Goal: Task Accomplishment & Management: Manage account settings

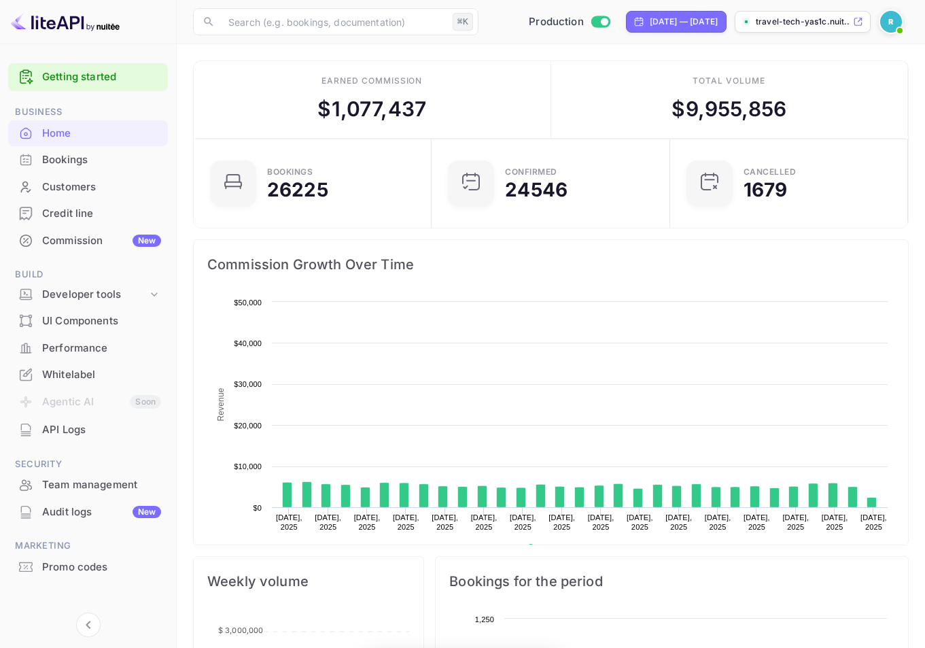
scroll to position [211, 220]
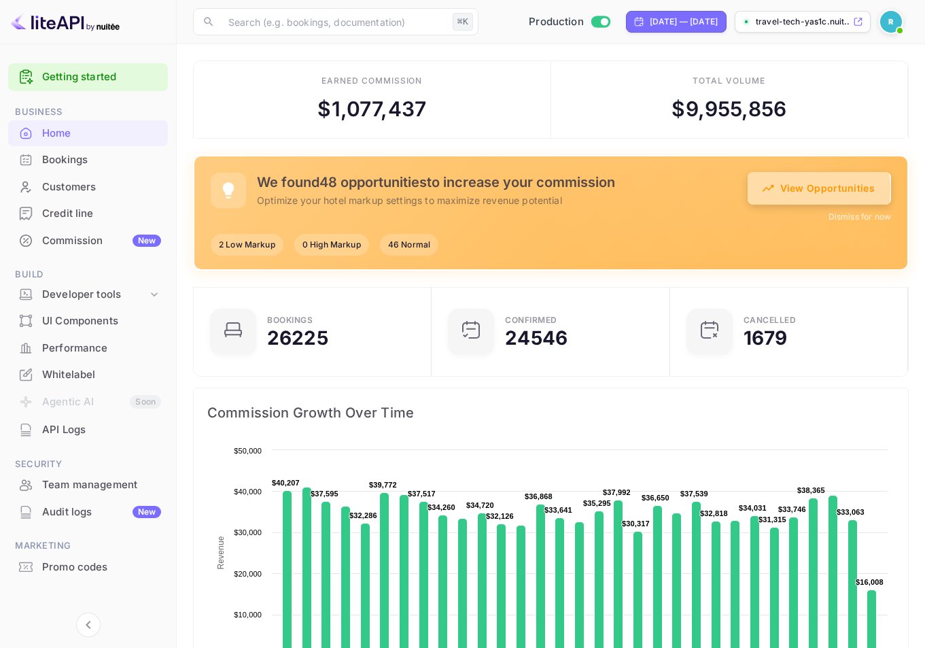
click at [801, 190] on button "View Opportunities" at bounding box center [819, 188] width 143 height 33
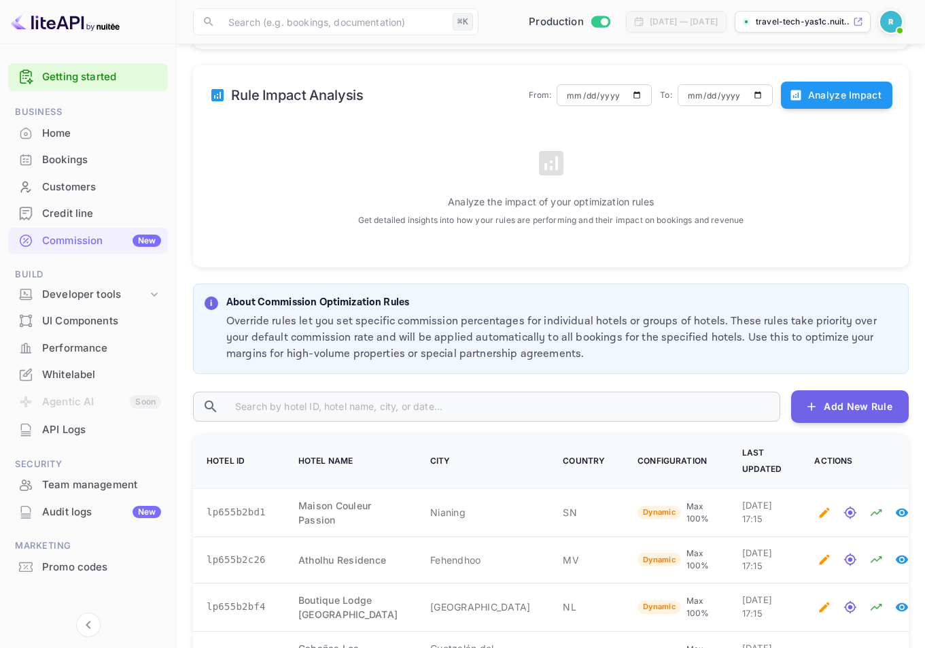
scroll to position [5, 0]
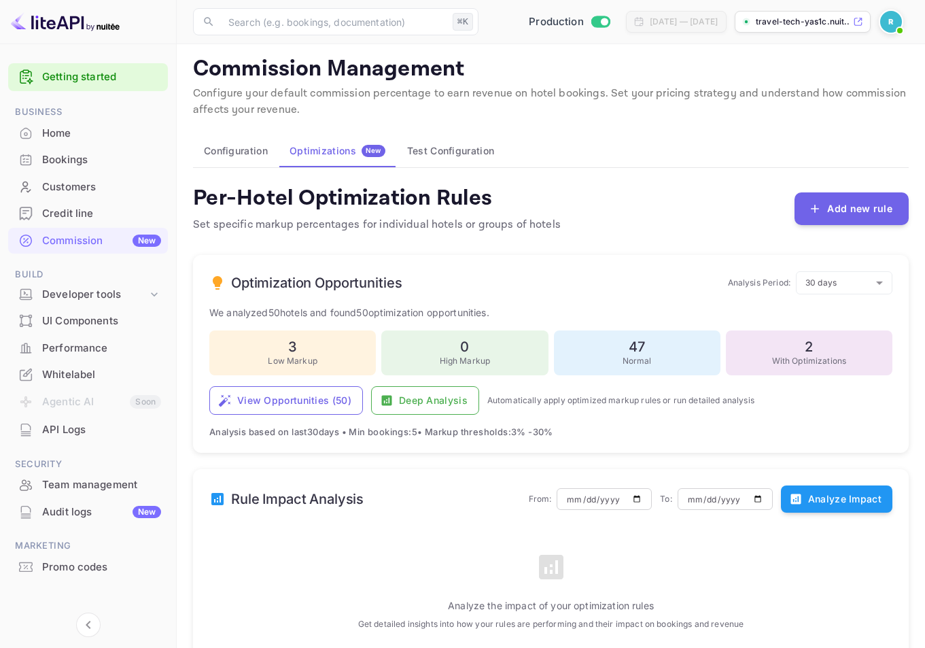
click at [101, 140] on div "Home" at bounding box center [101, 134] width 119 height 16
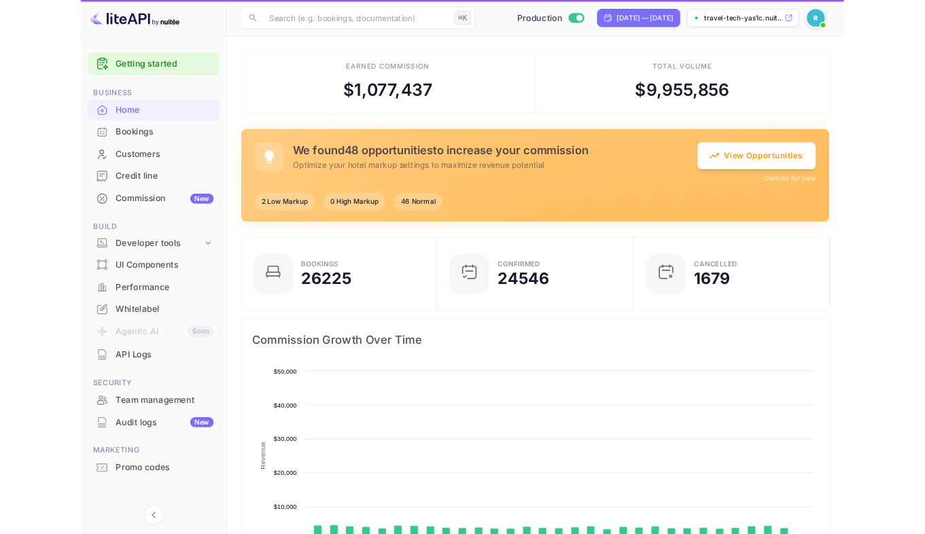
scroll to position [211, 220]
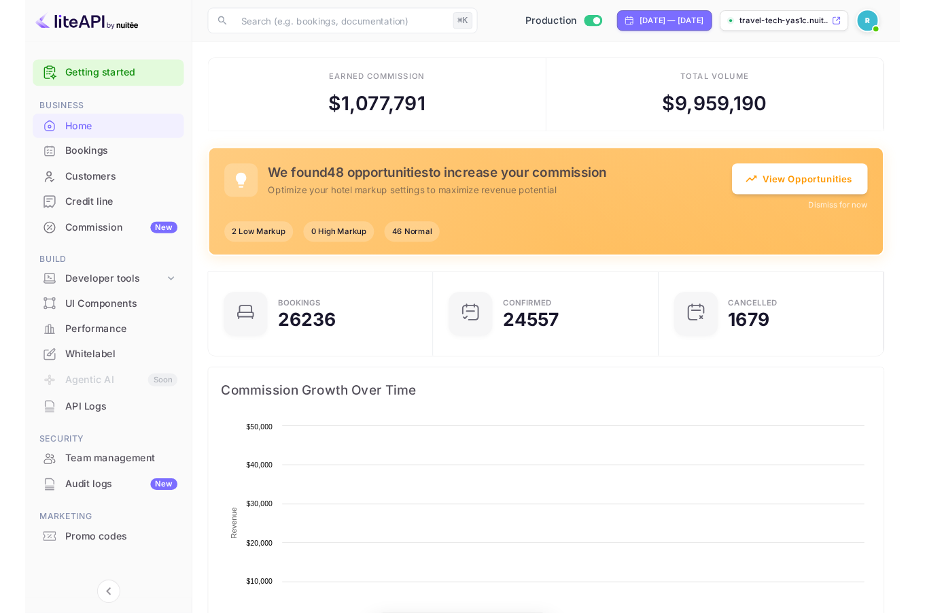
scroll to position [211, 220]
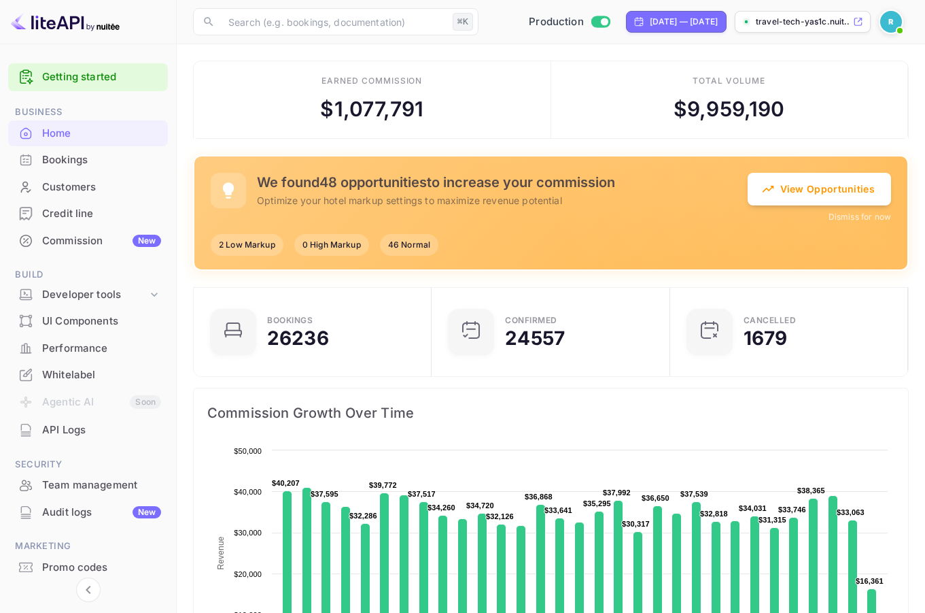
click at [59, 161] on div "Bookings" at bounding box center [101, 160] width 119 height 16
click at [68, 162] on div "Bookings" at bounding box center [101, 160] width 119 height 16
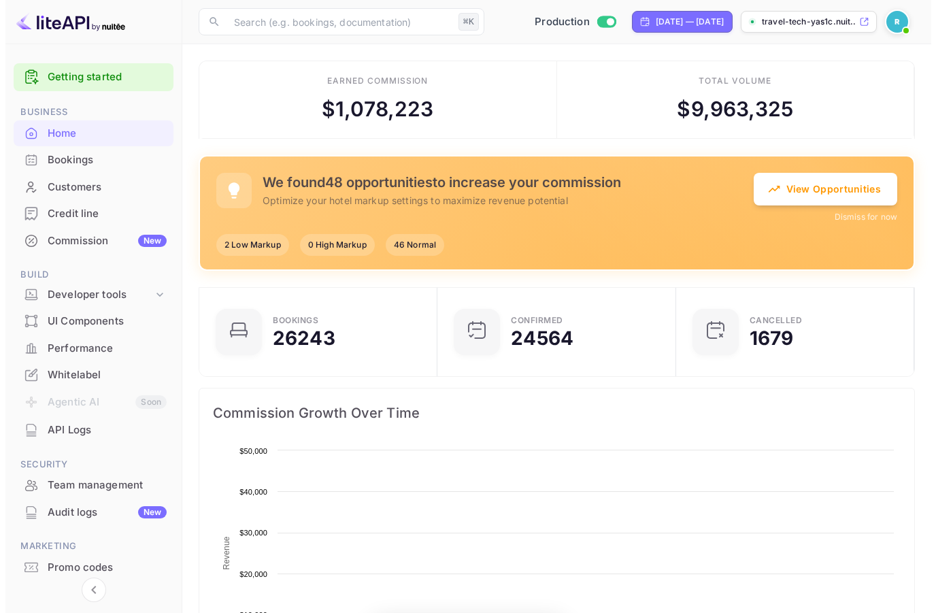
scroll to position [211, 220]
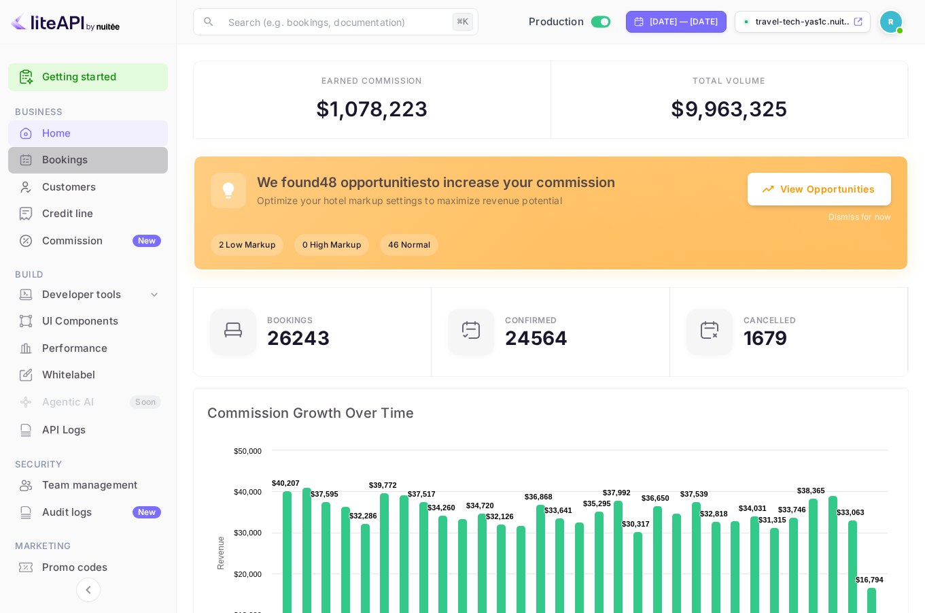
click at [78, 150] on div "Bookings" at bounding box center [88, 160] width 160 height 27
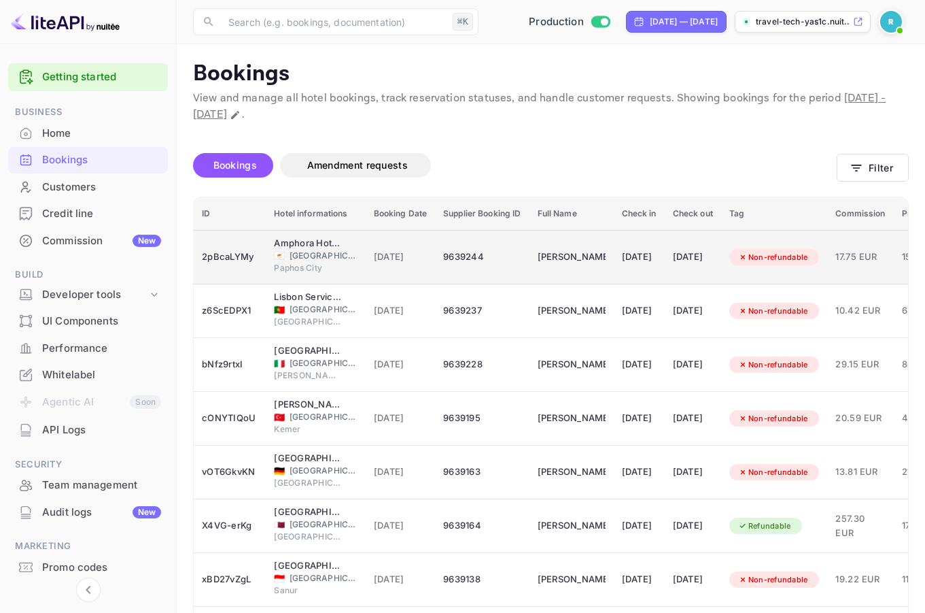
click at [617, 255] on td "[DATE]" at bounding box center [639, 257] width 51 height 54
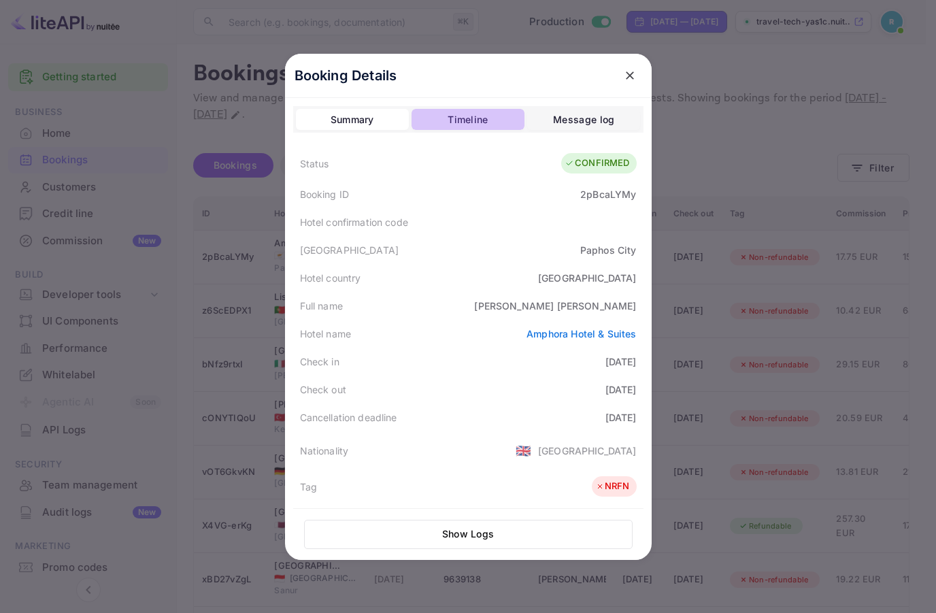
click at [508, 120] on button "Timeline" at bounding box center [467, 120] width 113 height 22
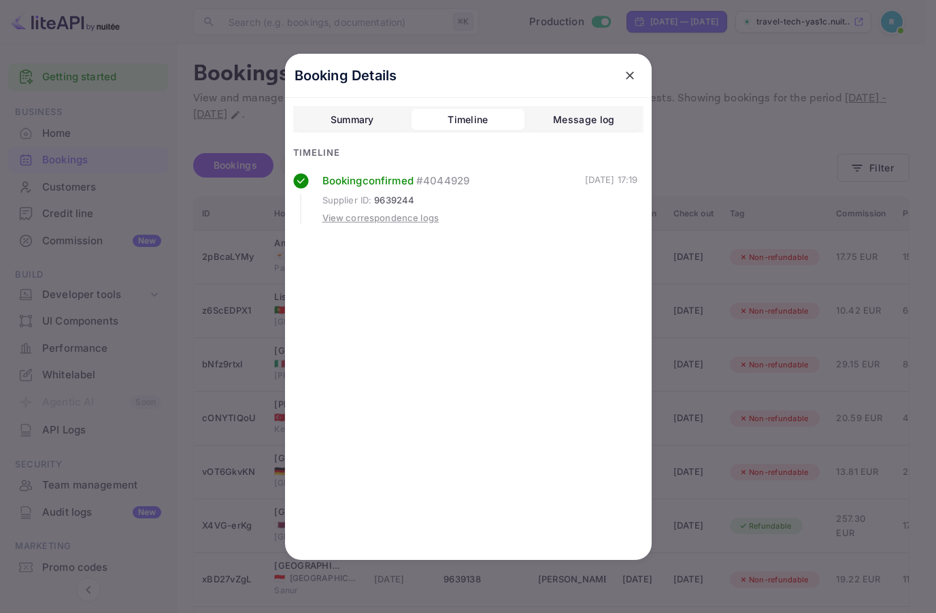
click at [242, 213] on div at bounding box center [468, 306] width 936 height 613
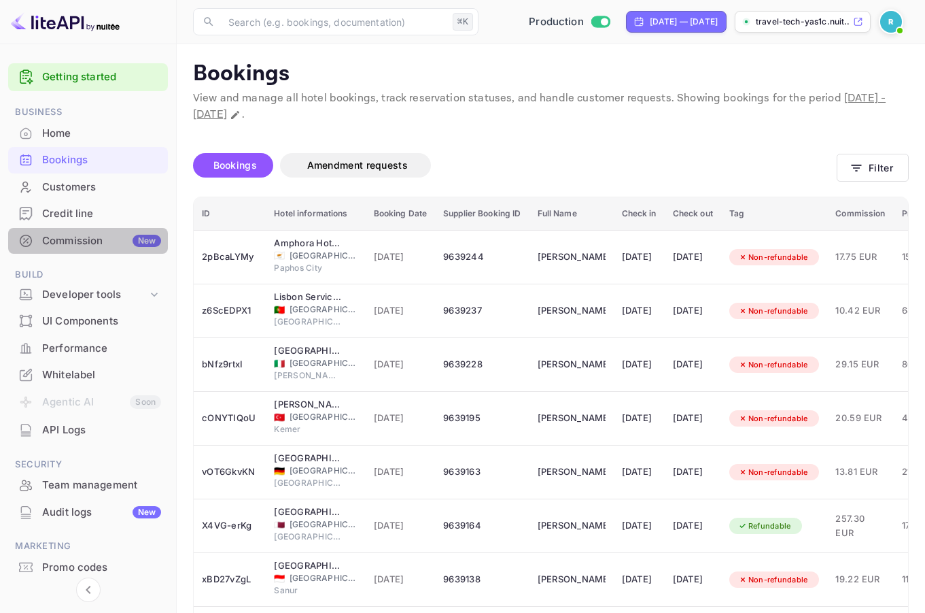
click at [47, 234] on div "Commission New" at bounding box center [101, 241] width 119 height 16
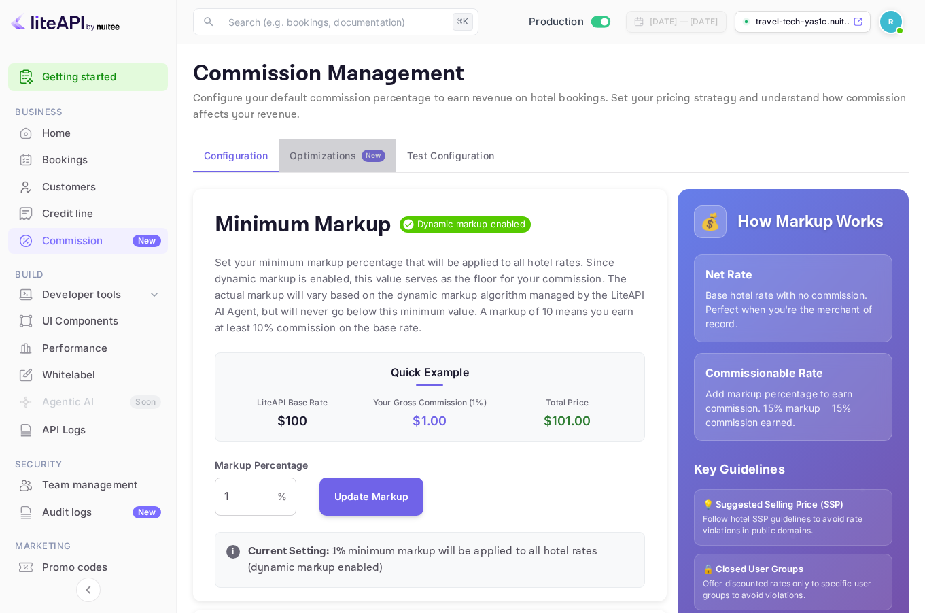
click at [343, 158] on div "Optimizations New" at bounding box center [338, 156] width 96 height 12
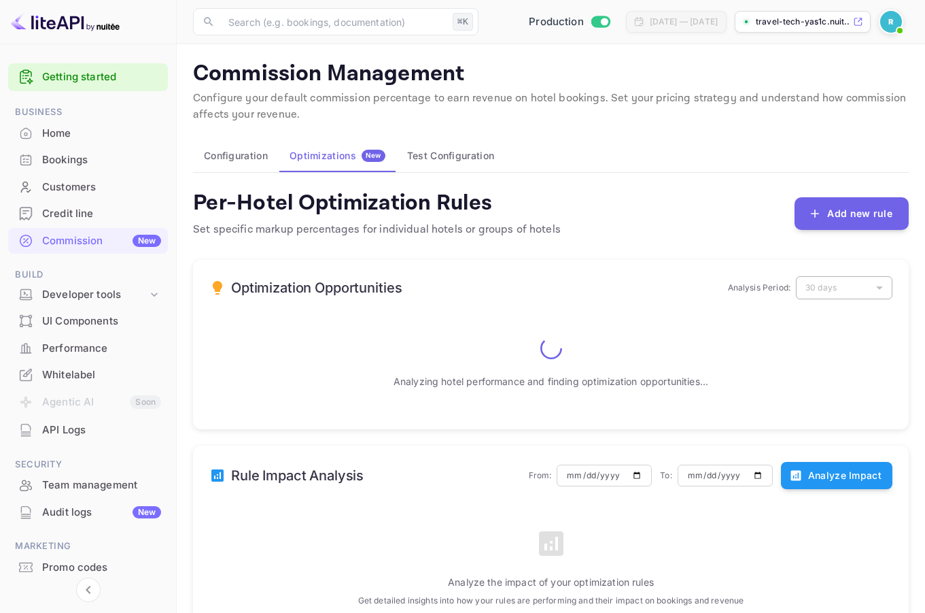
click at [234, 151] on button "Configuration" at bounding box center [236, 155] width 86 height 33
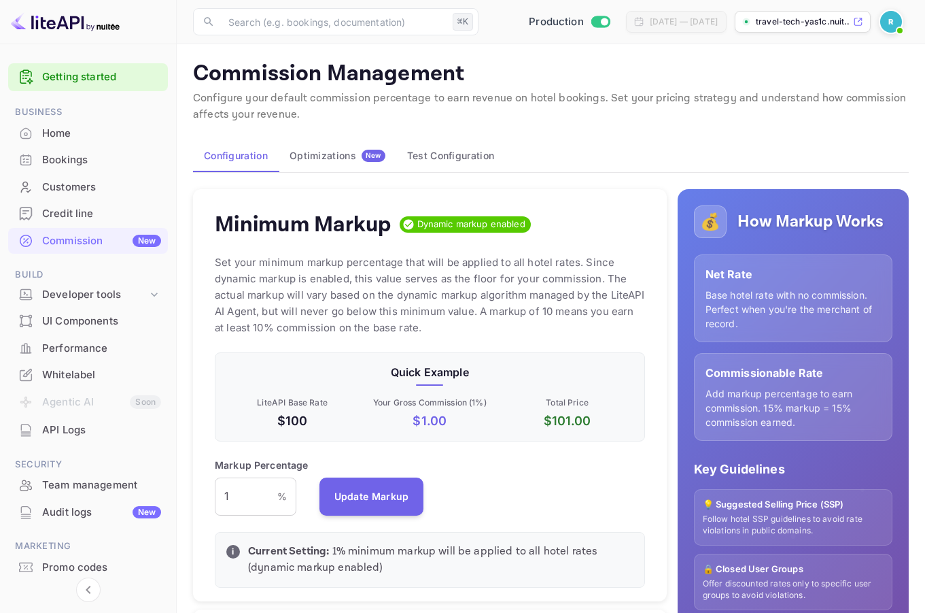
scroll to position [231, 420]
click at [313, 159] on div "Optimizations New" at bounding box center [338, 156] width 96 height 12
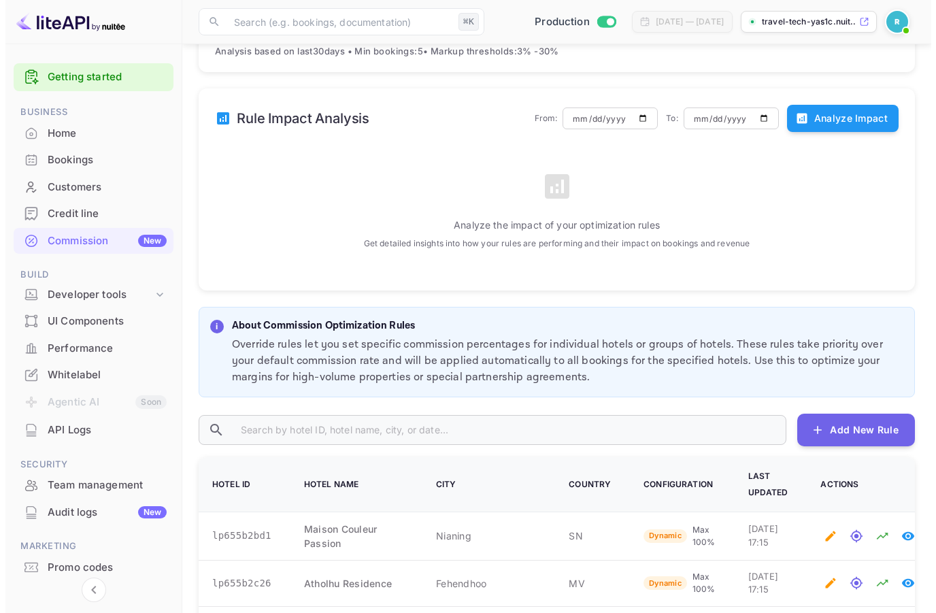
scroll to position [530, 0]
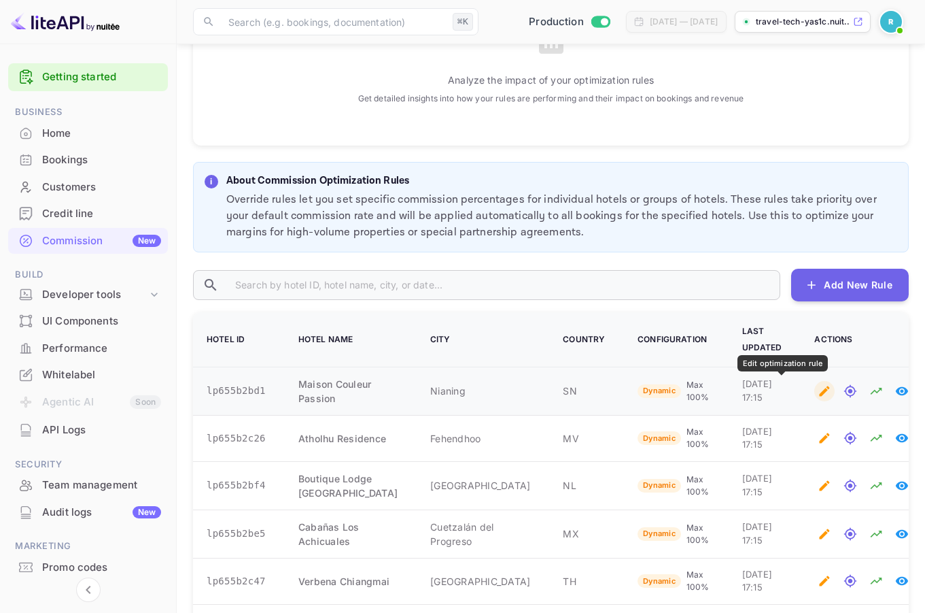
click at [820, 390] on icon "Edit optimization rule" at bounding box center [825, 391] width 10 height 10
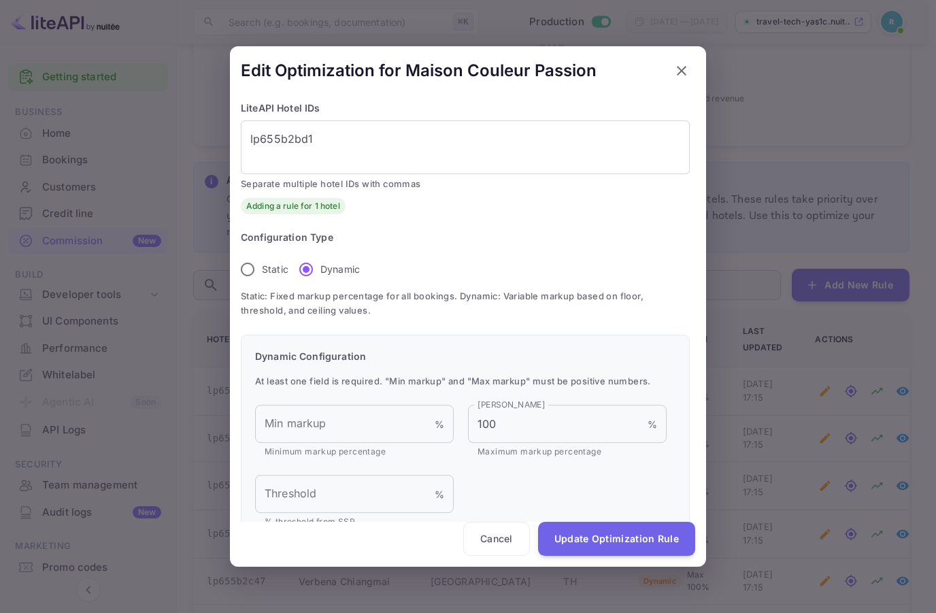
scroll to position [53, 0]
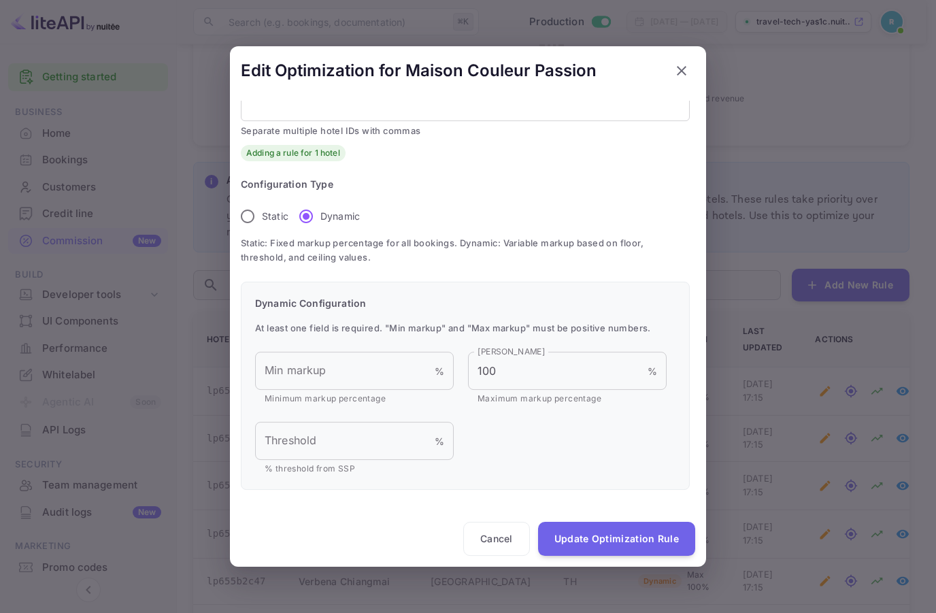
click at [277, 209] on span "Static" at bounding box center [275, 216] width 27 height 14
click at [262, 209] on input "Static" at bounding box center [247, 216] width 29 height 29
radio input "true"
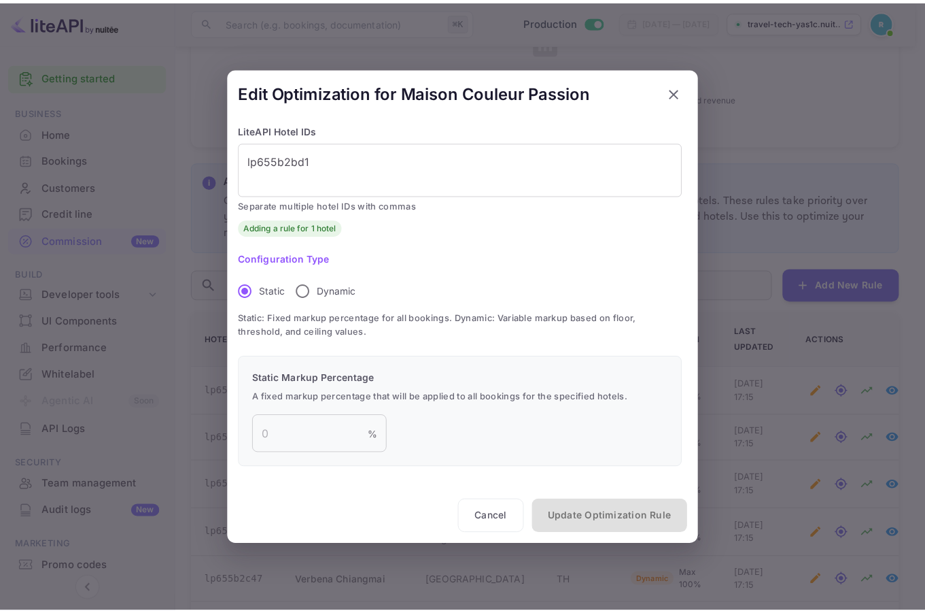
scroll to position [0, 0]
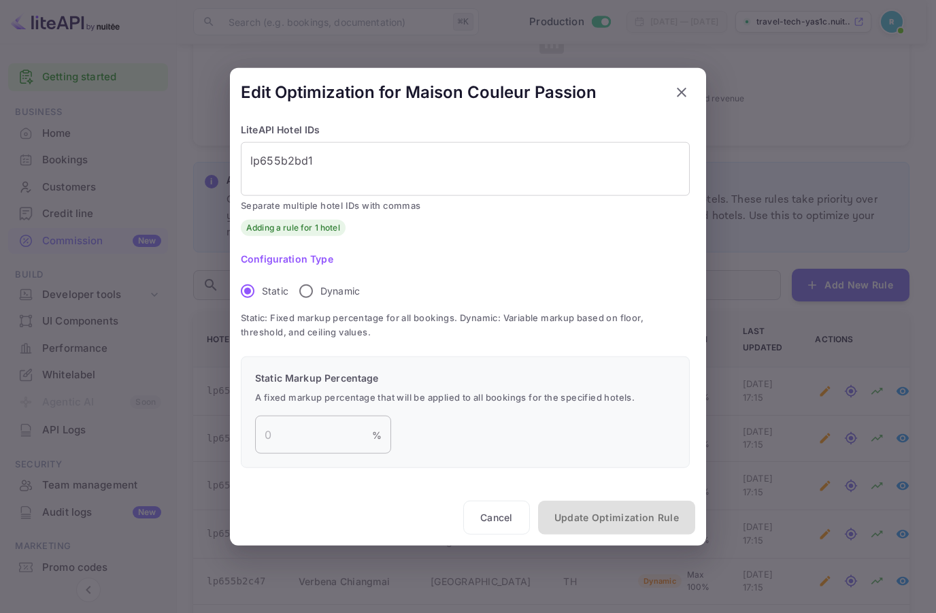
click at [307, 436] on input "number" at bounding box center [313, 434] width 117 height 38
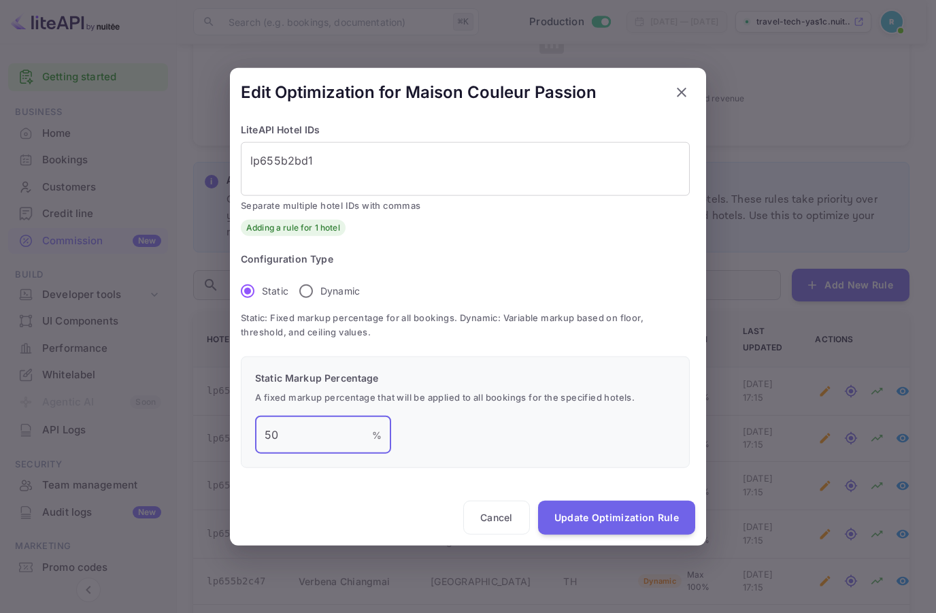
type input "50"
click at [687, 87] on icon "button" at bounding box center [681, 92] width 16 height 16
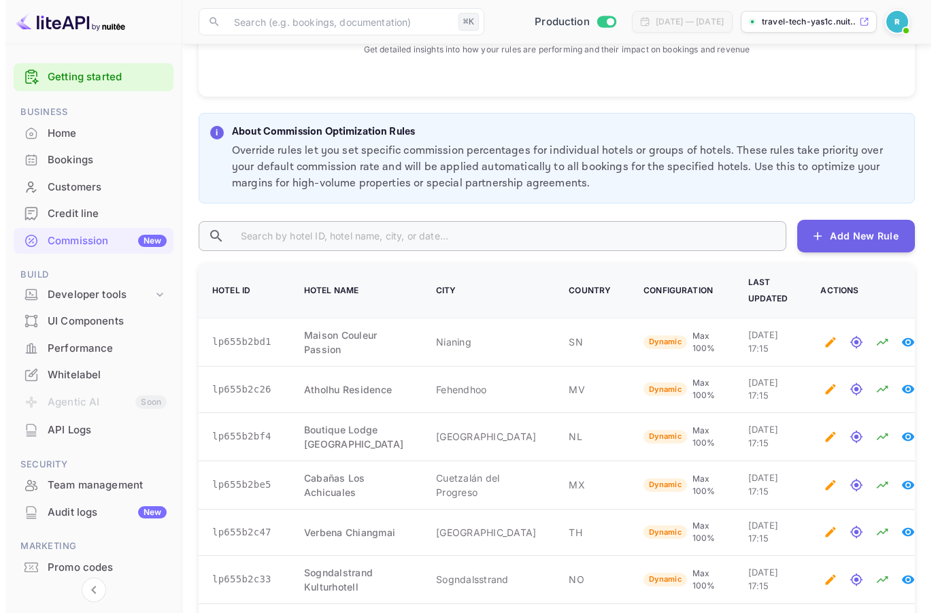
scroll to position [628, 0]
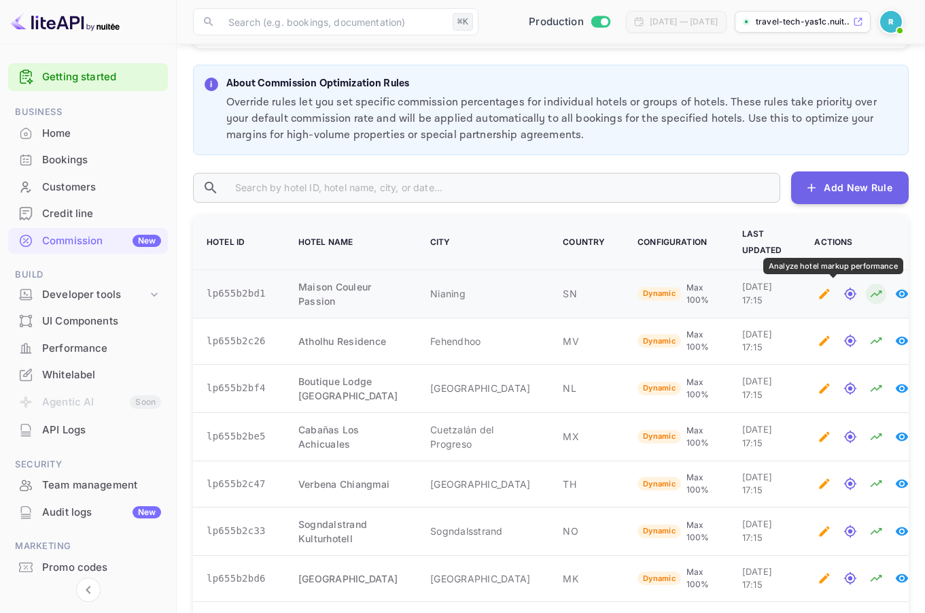
click at [870, 294] on icon "Analyze hotel markup performance" at bounding box center [877, 294] width 14 height 14
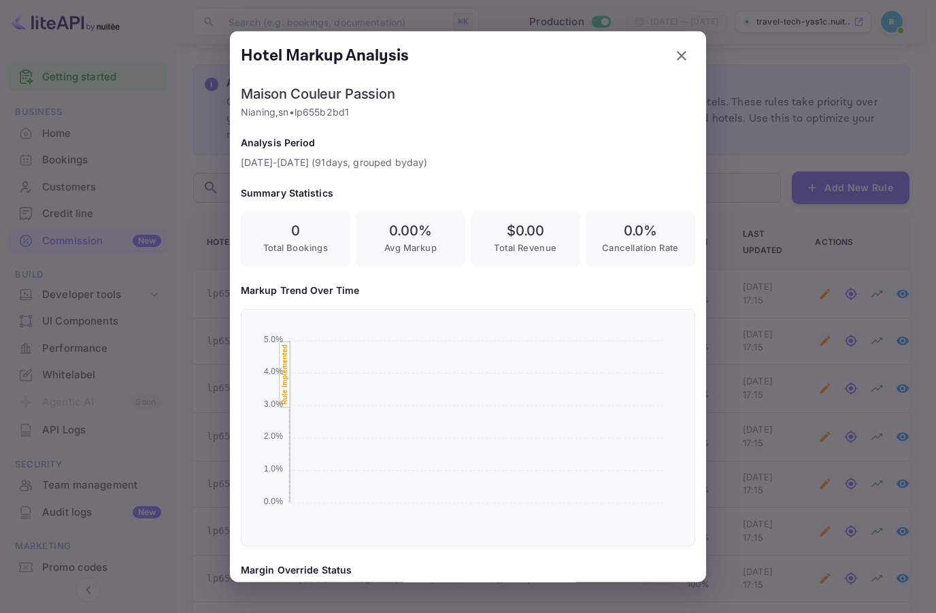
scroll to position [211, 0]
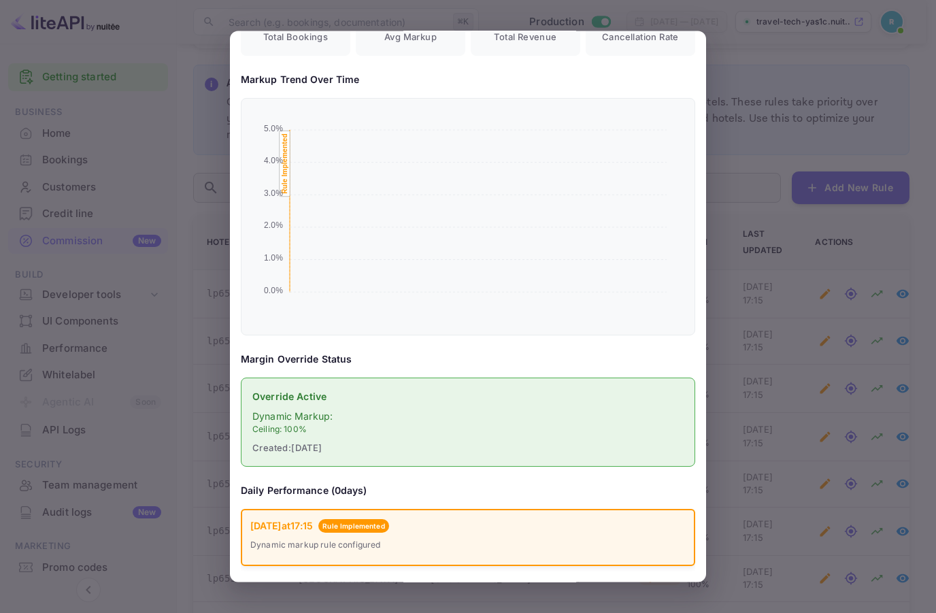
click at [756, 296] on div at bounding box center [468, 306] width 936 height 613
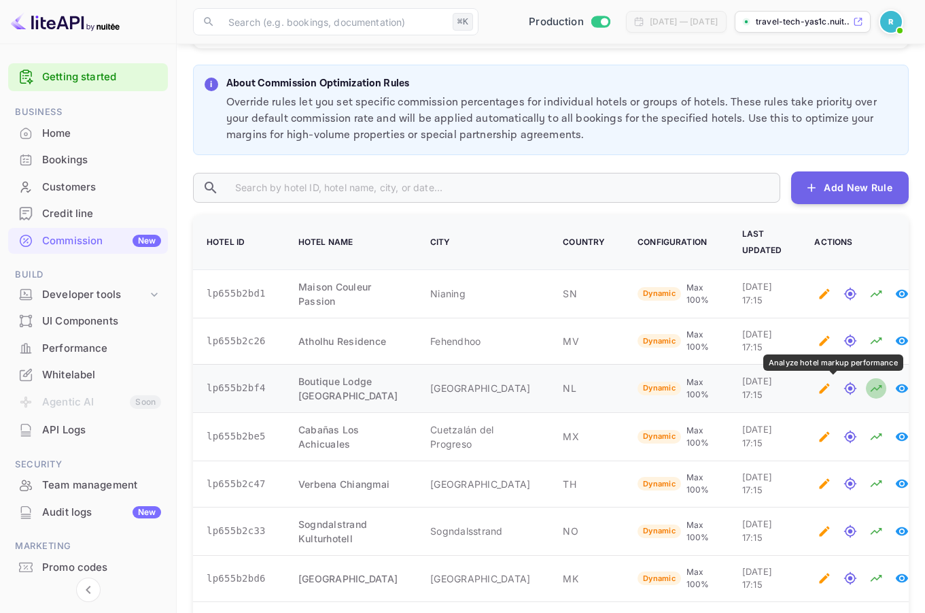
click at [870, 390] on icon "Analyze hotel markup performance" at bounding box center [877, 388] width 14 height 14
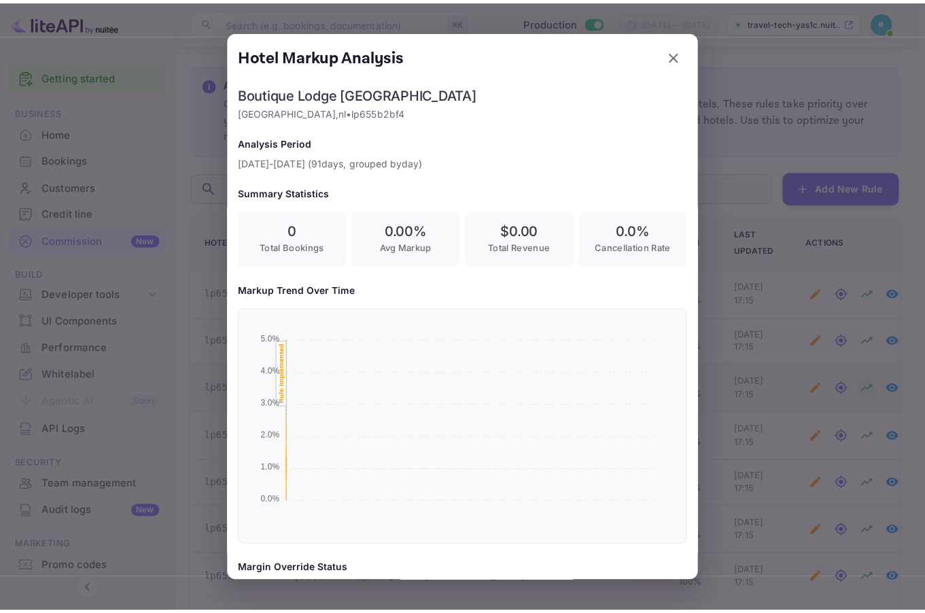
scroll to position [226, 432]
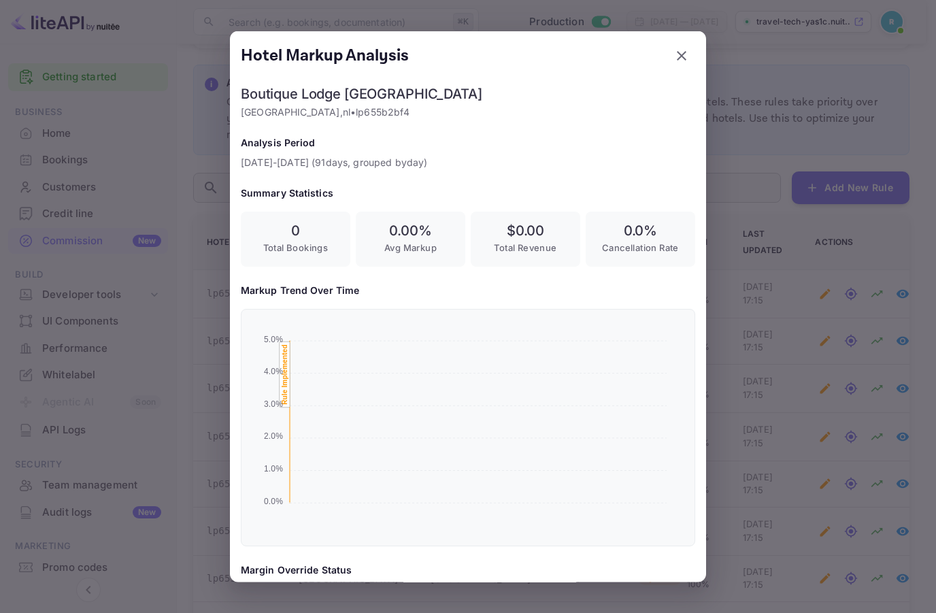
click at [731, 379] on div at bounding box center [468, 306] width 936 height 613
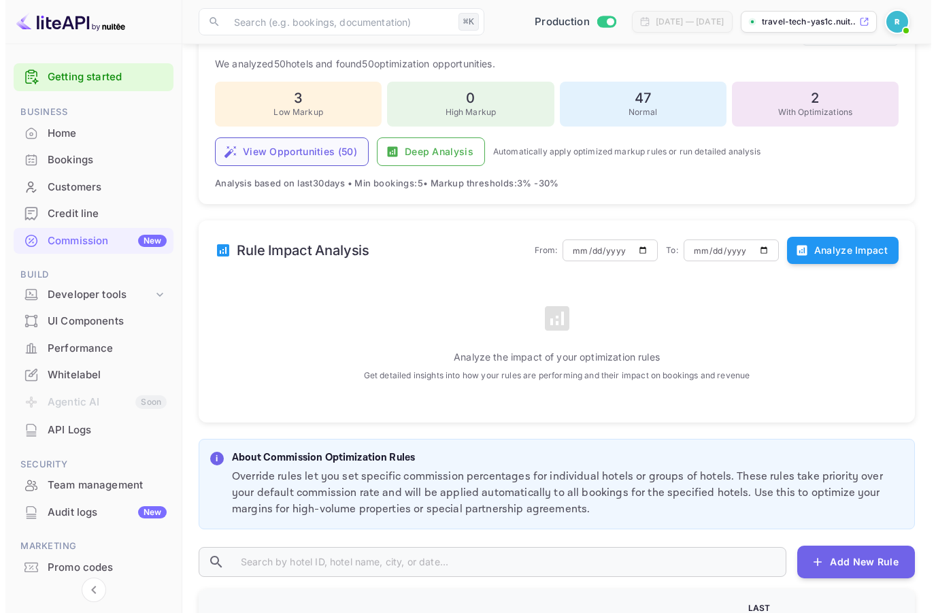
scroll to position [0, 0]
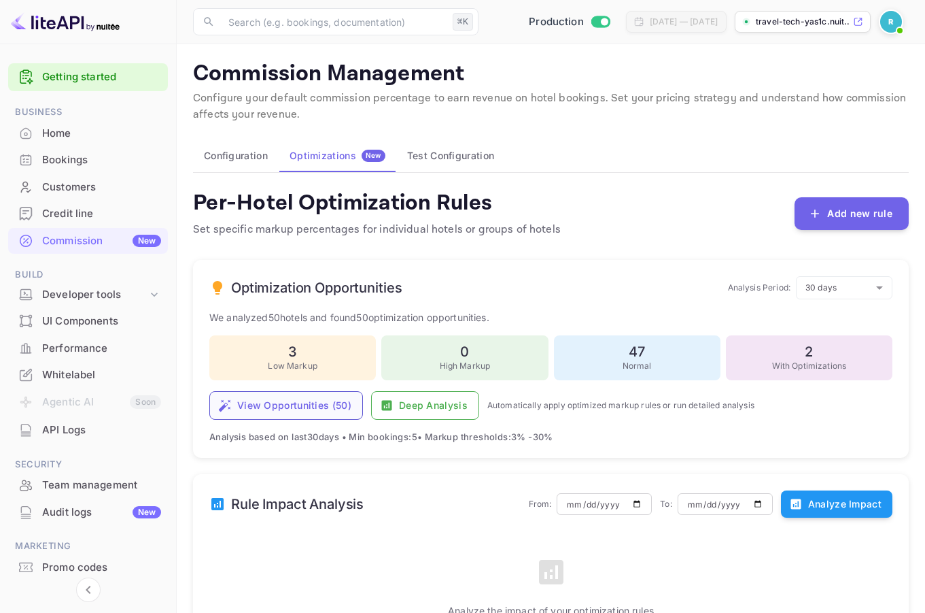
click at [300, 396] on button "View Opportunities ( 50 )" at bounding box center [286, 405] width 154 height 29
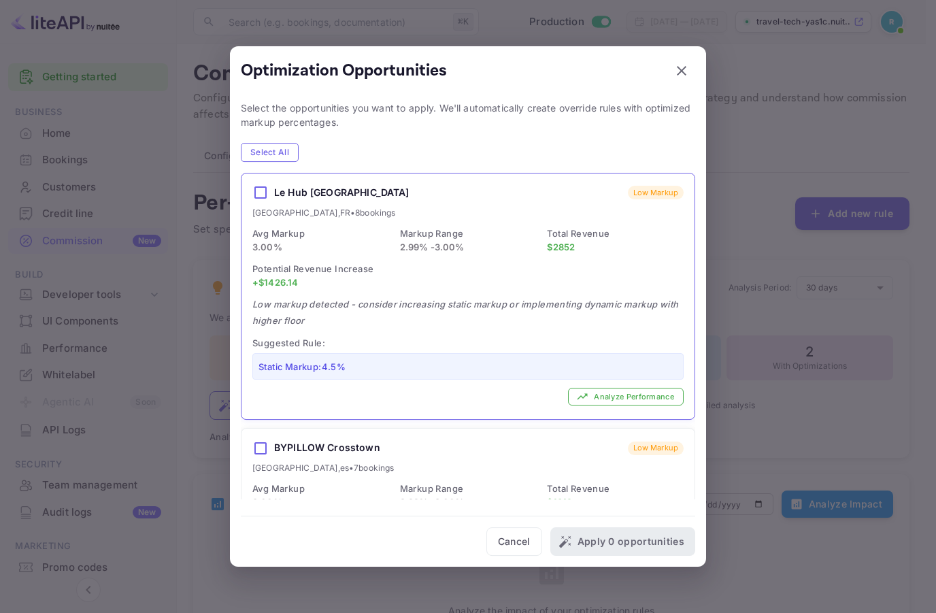
click at [281, 256] on div "Le Hub [GEOGRAPHIC_DATA] Low Markup [GEOGRAPHIC_DATA] , [GEOGRAPHIC_DATA] • 8 b…" at bounding box center [467, 295] width 453 height 245
checkbox input "true"
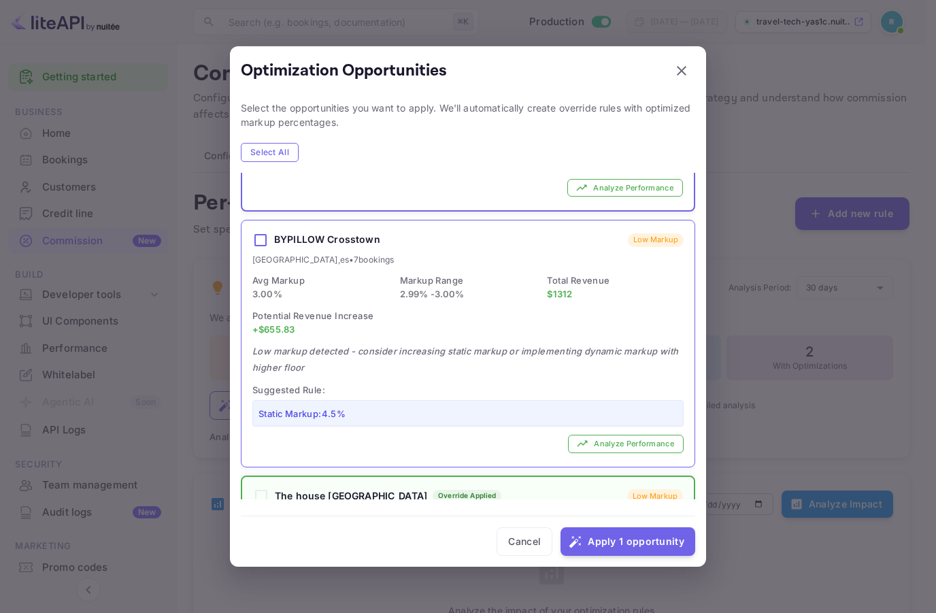
click at [326, 310] on span "Potential Revenue Increase" at bounding box center [312, 315] width 121 height 11
checkbox input "true"
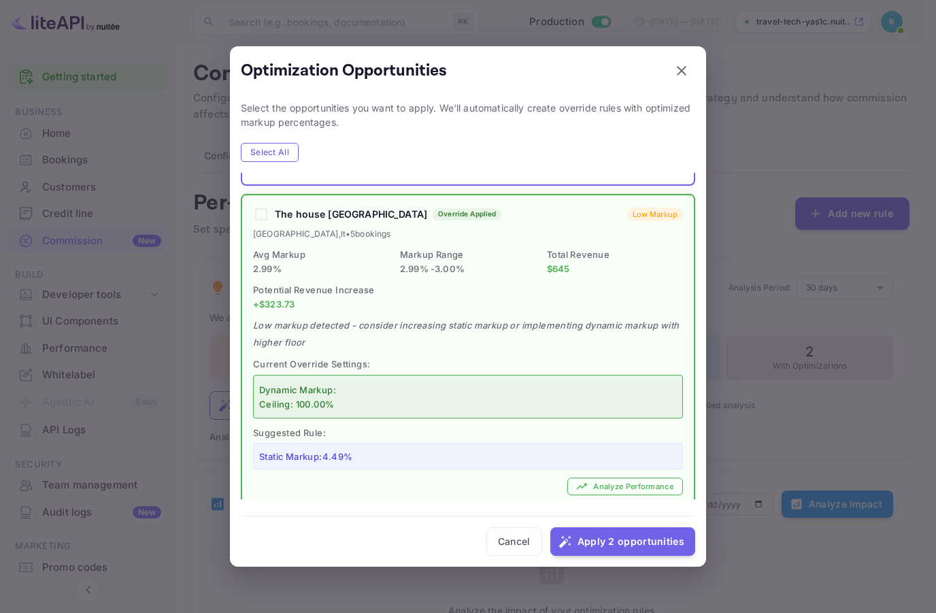
scroll to position [501, 0]
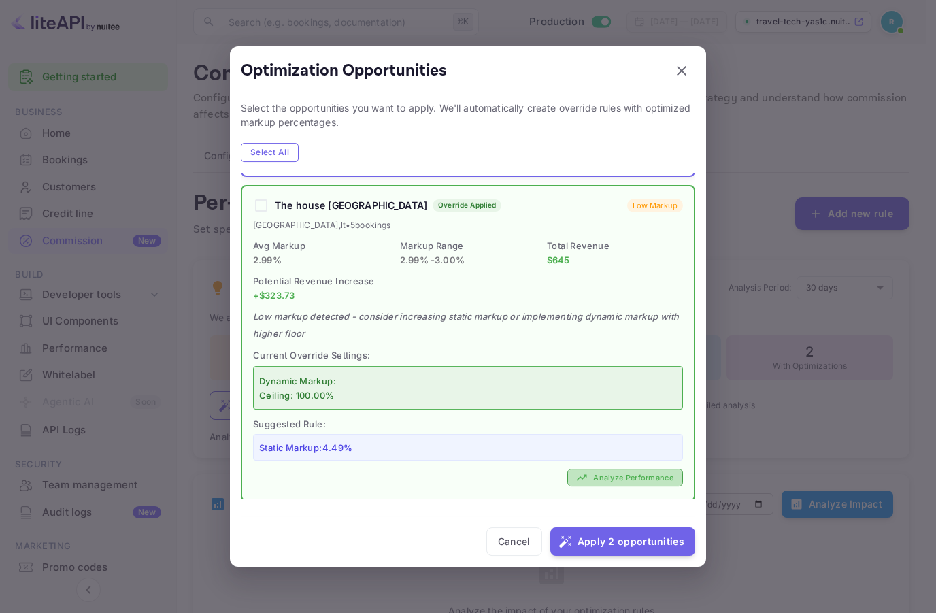
click at [594, 469] on button "Analyze Performance" at bounding box center [625, 477] width 116 height 18
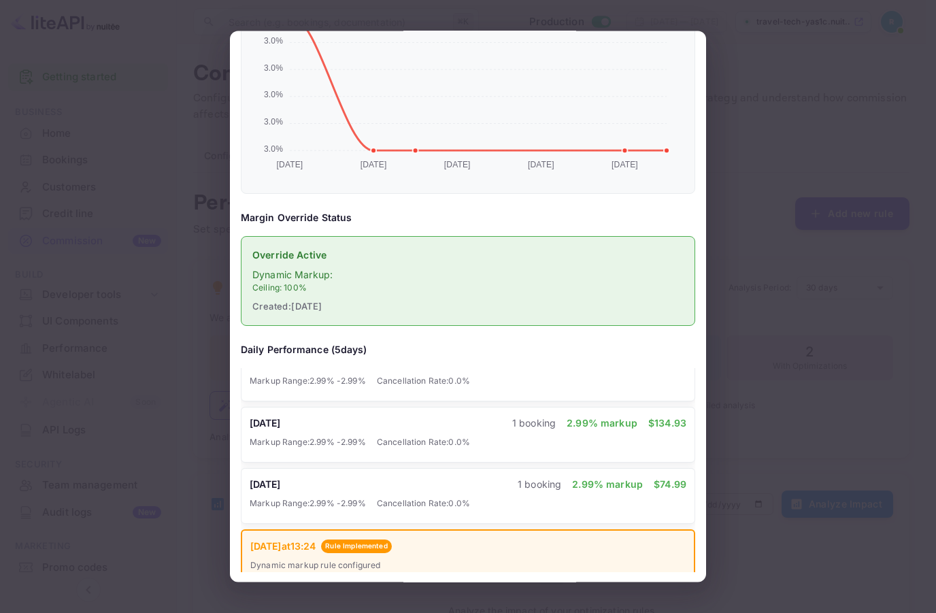
scroll to position [164, 0]
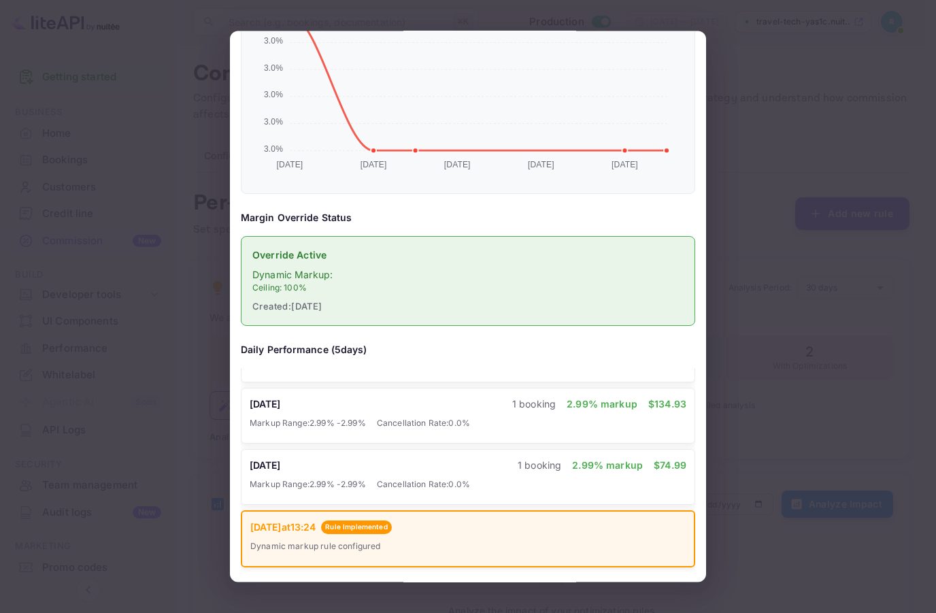
click at [764, 358] on div at bounding box center [468, 306] width 936 height 613
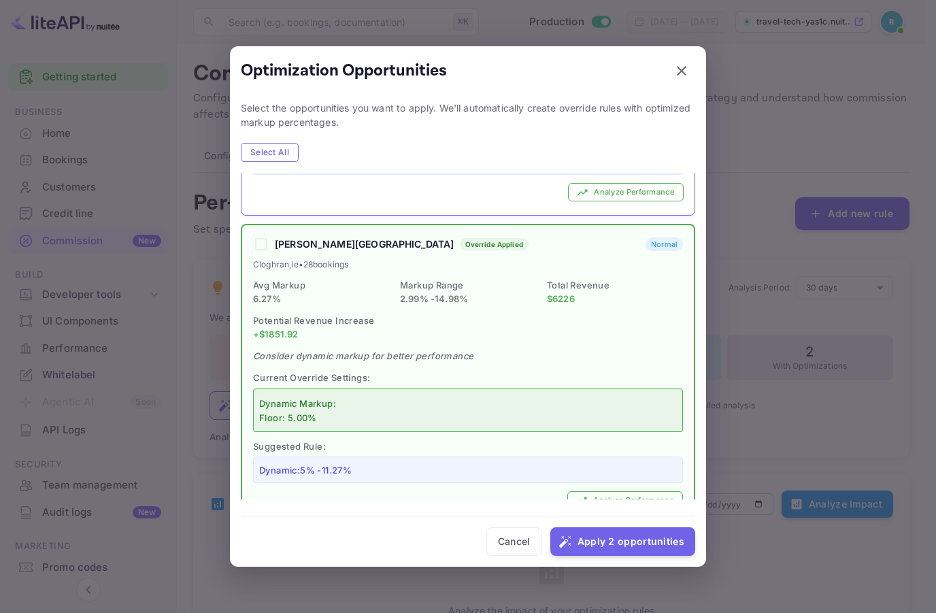
scroll to position [1034, 0]
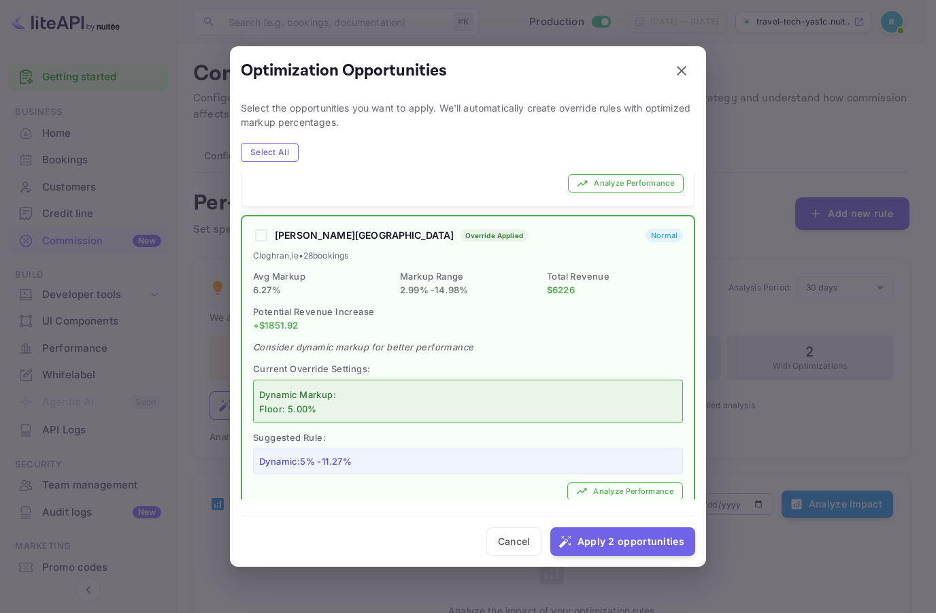
click at [728, 296] on div at bounding box center [468, 306] width 936 height 613
checkbox input "false"
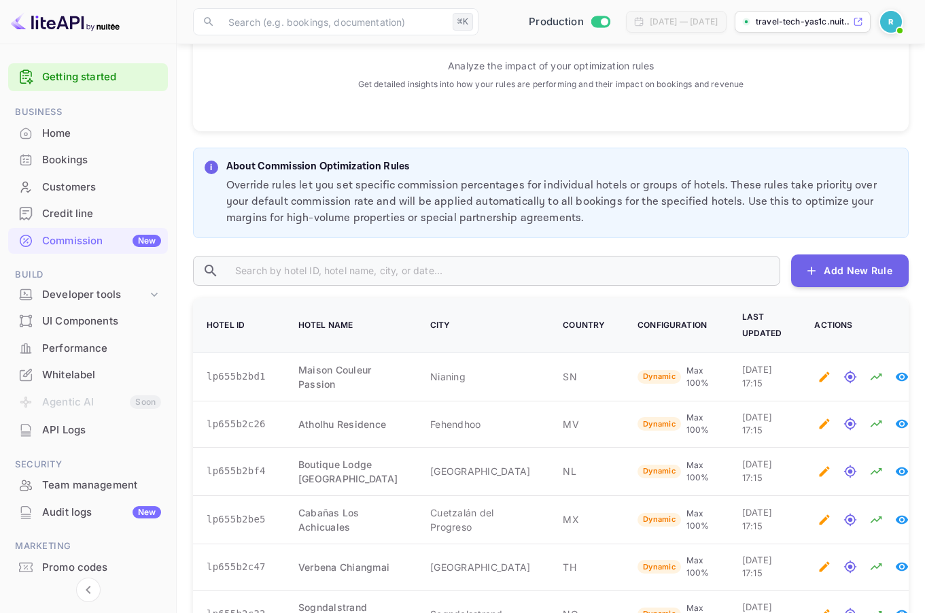
scroll to position [562, 0]
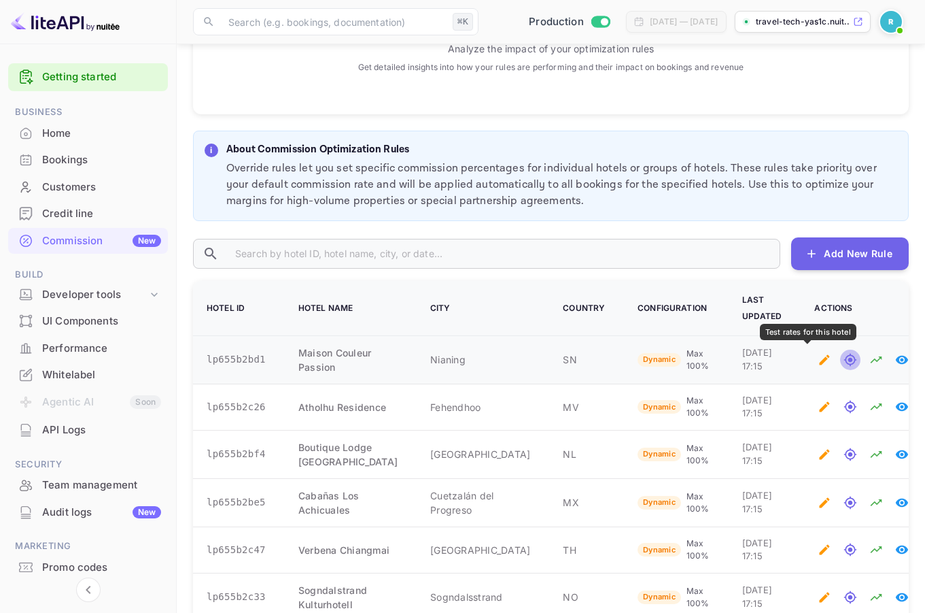
click at [844, 357] on icon "Test rates for this hotel" at bounding box center [850, 359] width 12 height 12
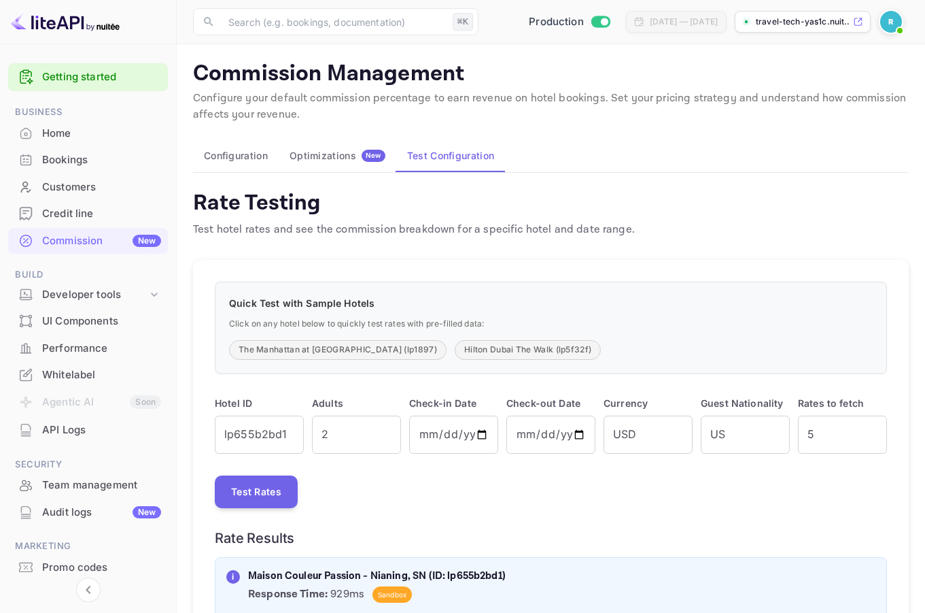
drag, startPoint x: 338, startPoint y: 155, endPoint x: 341, endPoint y: 137, distance: 18.7
click at [338, 155] on div "Optimizations New" at bounding box center [338, 156] width 96 height 12
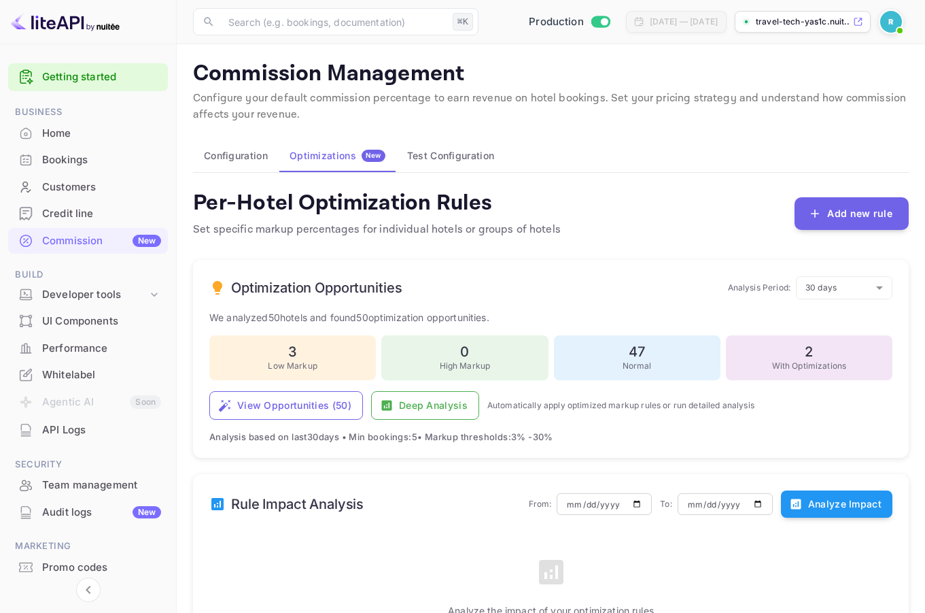
click at [221, 153] on button "Configuration" at bounding box center [236, 155] width 86 height 33
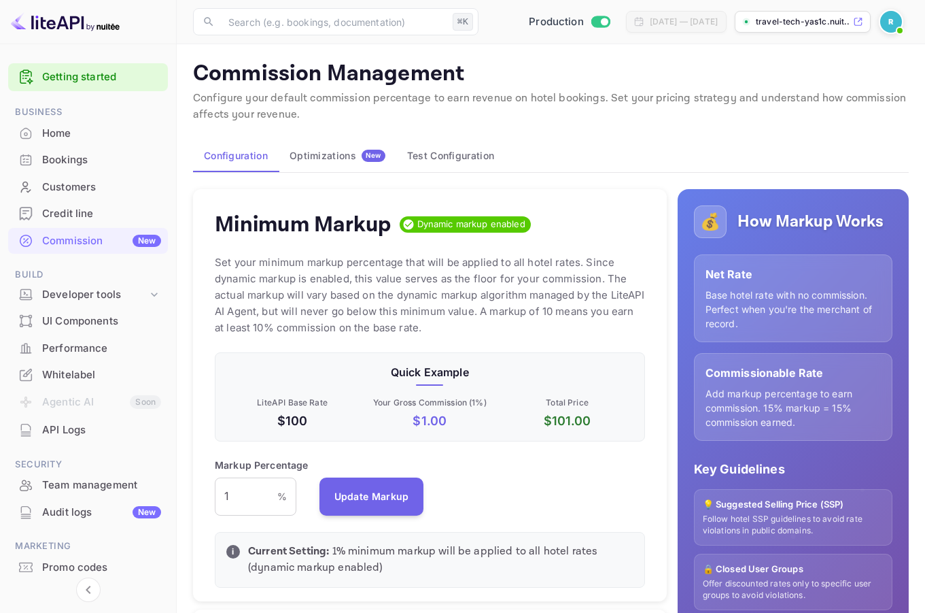
click at [460, 152] on button "Test Configuration" at bounding box center [450, 155] width 109 height 33
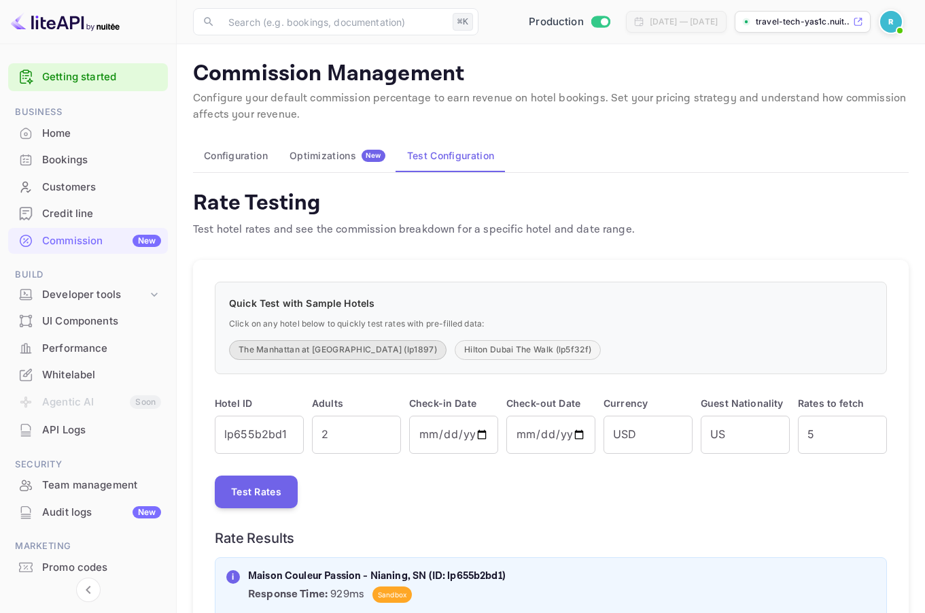
scroll to position [41, 0]
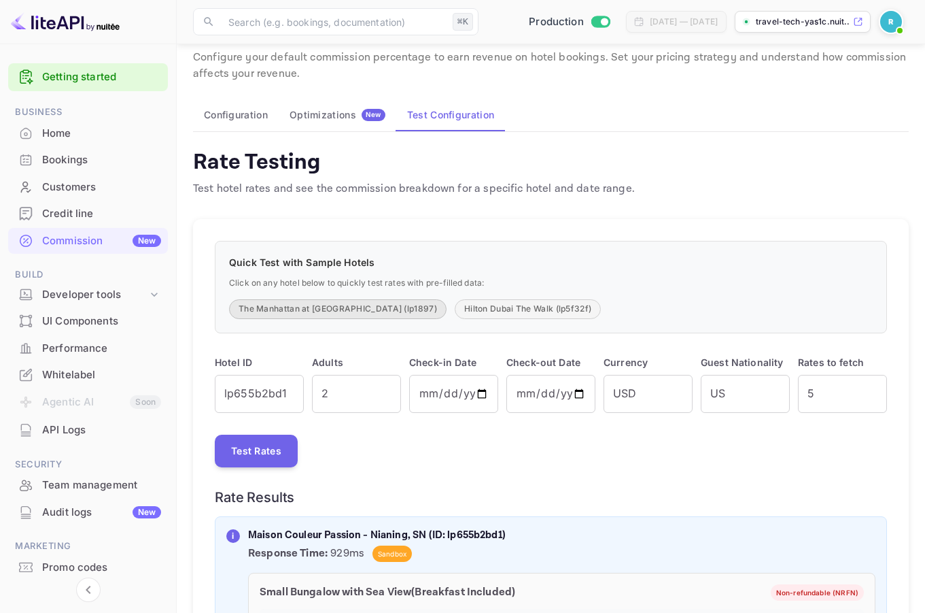
click at [298, 313] on button "The Manhattan at [GEOGRAPHIC_DATA] (lp1897)" at bounding box center [338, 309] width 218 height 20
type input "lp1897"
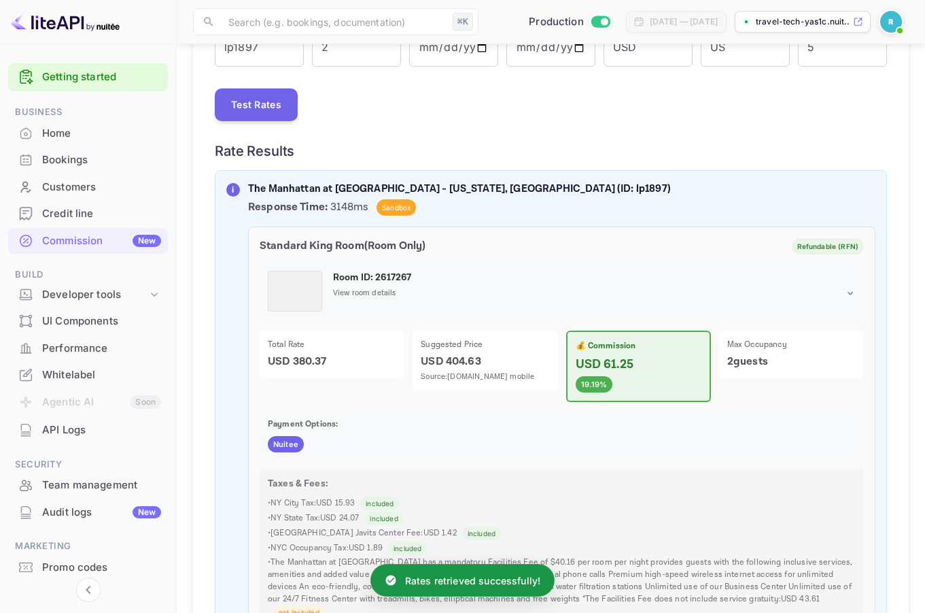
scroll to position [334, 0]
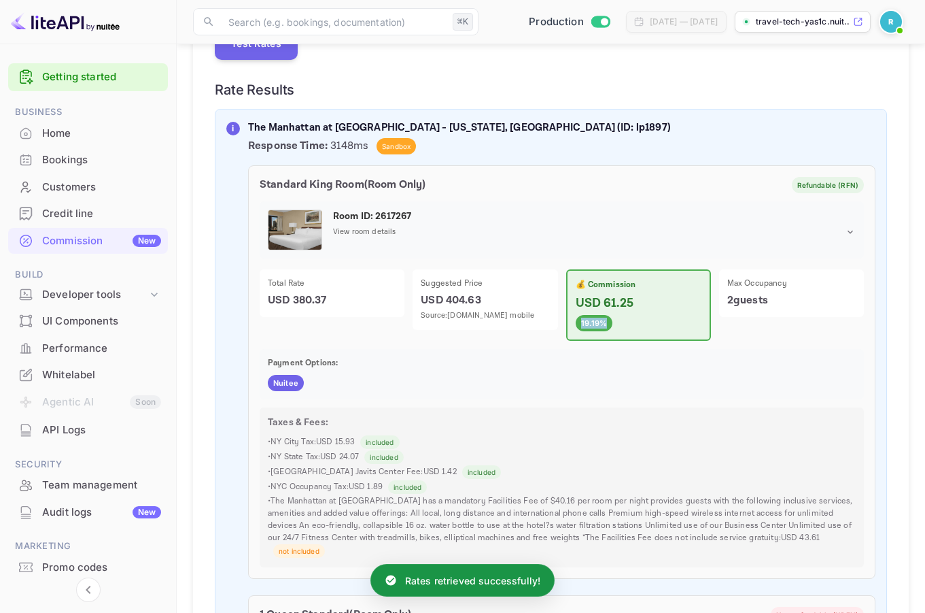
drag, startPoint x: 579, startPoint y: 324, endPoint x: 619, endPoint y: 323, distance: 40.1
click at [619, 323] on div "💰 Commission USD 61.25 19.19%" at bounding box center [638, 304] width 145 height 71
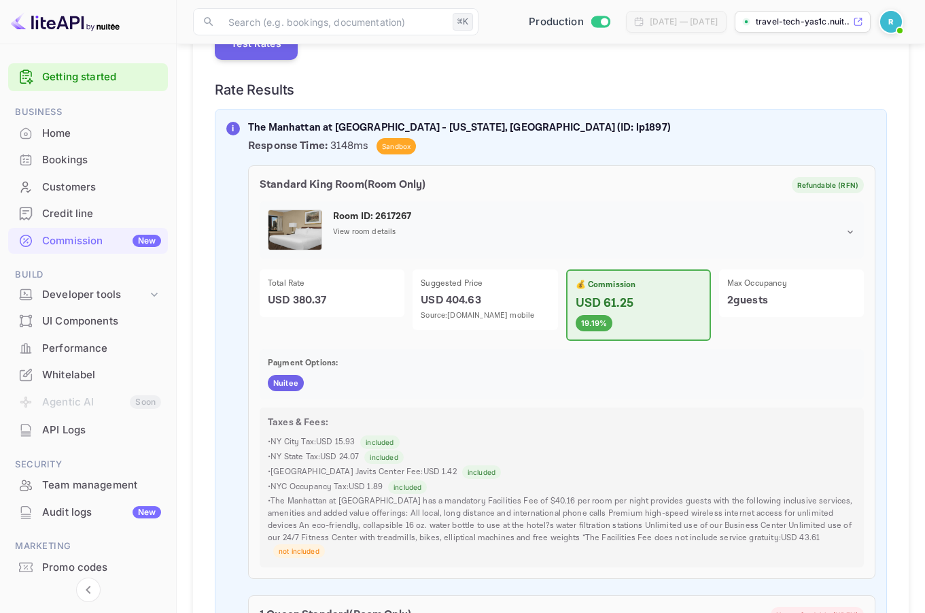
click at [666, 329] on div "💰 Commission USD 61.25 19.19%" at bounding box center [638, 304] width 145 height 71
drag, startPoint x: 421, startPoint y: 301, endPoint x: 509, endPoint y: 299, distance: 88.4
click at [509, 299] on div "Suggested Price USD 404.63 Source: [DOMAIN_NAME] mobile" at bounding box center [485, 299] width 145 height 61
drag, startPoint x: 438, startPoint y: 313, endPoint x: 511, endPoint y: 313, distance: 72.8
click at [511, 313] on p "Source: [DOMAIN_NAME] mobile" at bounding box center [485, 316] width 129 height 12
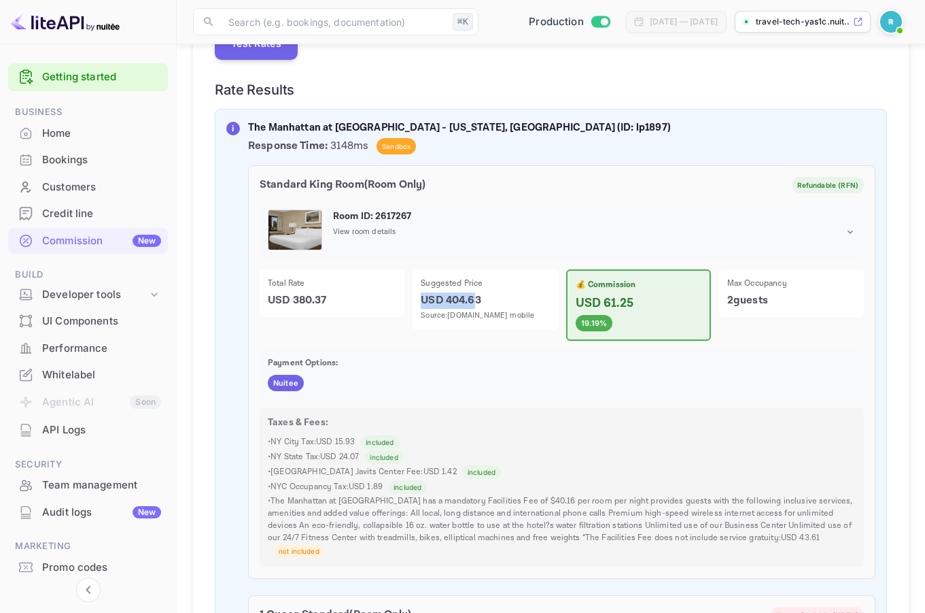
drag, startPoint x: 478, startPoint y: 298, endPoint x: 422, endPoint y: 304, distance: 56.0
click at [422, 304] on p "USD 404.63" at bounding box center [485, 300] width 129 height 16
drag, startPoint x: 264, startPoint y: 297, endPoint x: 326, endPoint y: 296, distance: 62.6
click at [326, 296] on div "Total Rate USD 380.37" at bounding box center [332, 293] width 145 height 48
click at [299, 300] on p "USD 380.37" at bounding box center [332, 300] width 129 height 16
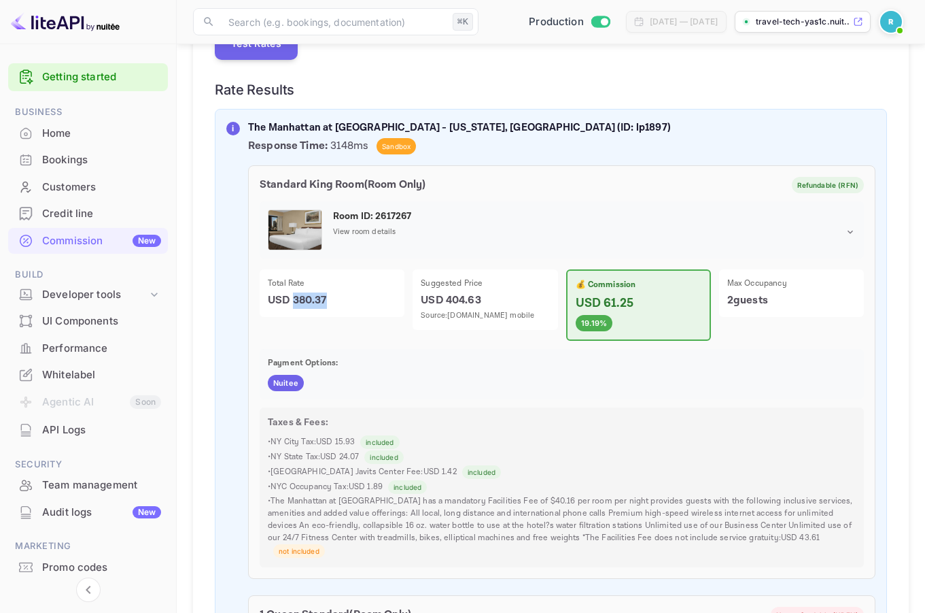
click at [299, 300] on p "USD 380.37" at bounding box center [332, 300] width 129 height 16
click at [507, 431] on div "Taxes & Fees: • NY City Tax : USD 15.93 included • NY State Tax : USD 24.07 inc…" at bounding box center [562, 487] width 604 height 160
drag, startPoint x: 457, startPoint y: 298, endPoint x: 432, endPoint y: 303, distance: 24.8
click at [432, 303] on p "USD 404.63" at bounding box center [485, 300] width 129 height 16
drag, startPoint x: 583, startPoint y: 301, endPoint x: 621, endPoint y: 301, distance: 38.8
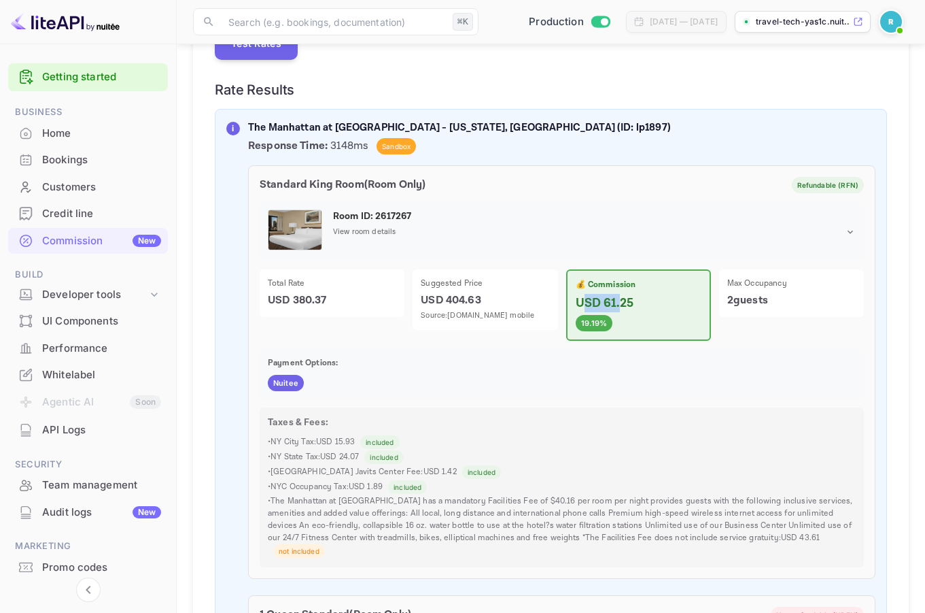
click at [621, 301] on p "USD 61.25" at bounding box center [639, 303] width 126 height 18
click at [580, 378] on div "Nuitee" at bounding box center [562, 383] width 588 height 16
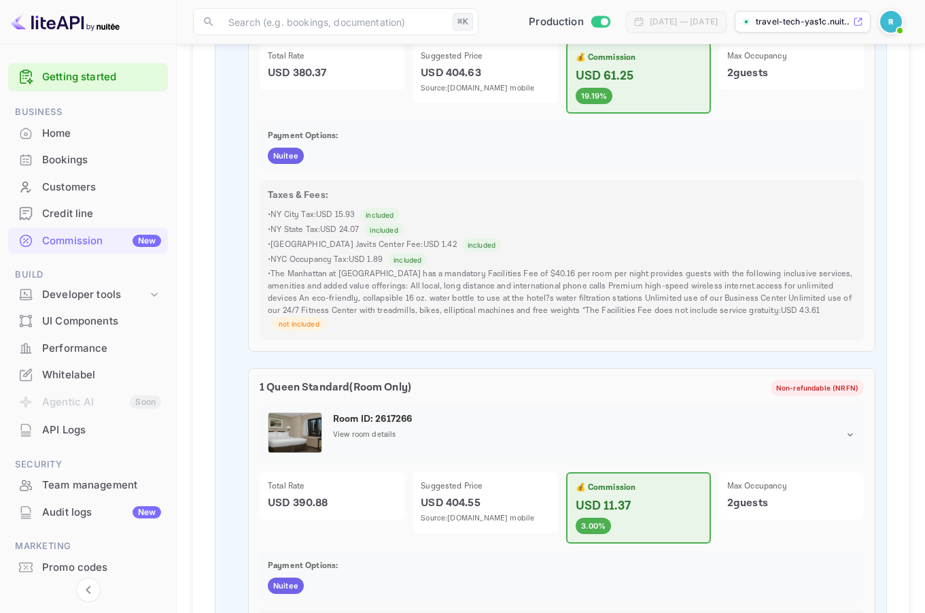
scroll to position [417, 0]
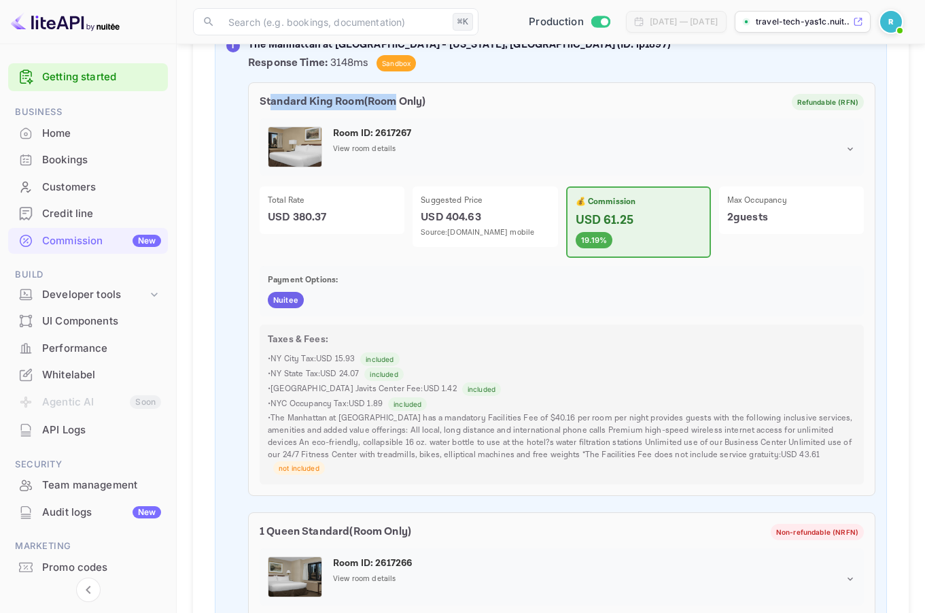
drag, startPoint x: 270, startPoint y: 101, endPoint x: 395, endPoint y: 104, distance: 125.2
click at [395, 104] on p "Standard King Room ( Room Only )" at bounding box center [343, 102] width 166 height 16
drag, startPoint x: 555, startPoint y: 238, endPoint x: 642, endPoint y: 244, distance: 87.2
click at [642, 244] on div "Total Rate USD 380.37 Suggested Price USD 404.63 Source: [DOMAIN_NAME] mobile 💰…" at bounding box center [558, 218] width 613 height 80
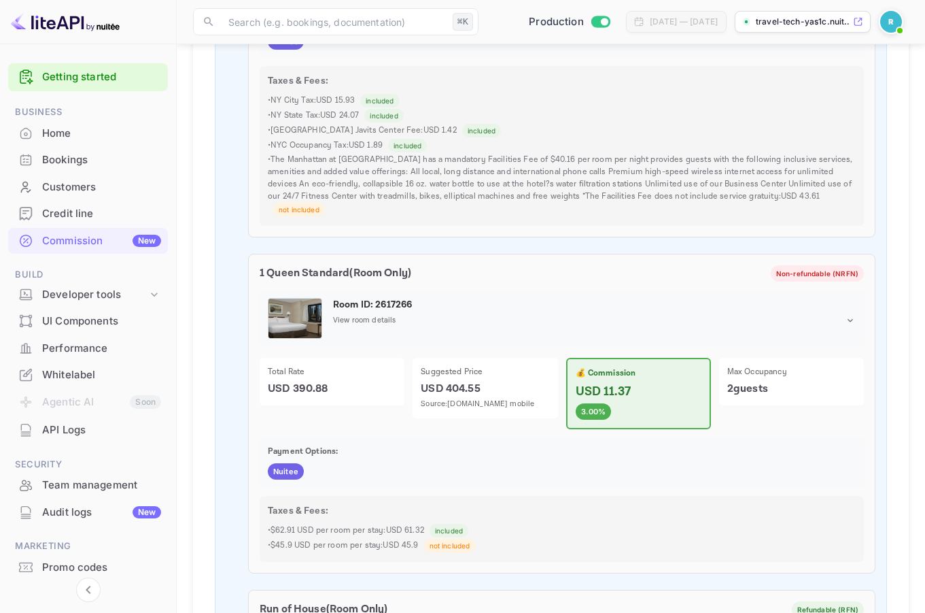
scroll to position [752, 0]
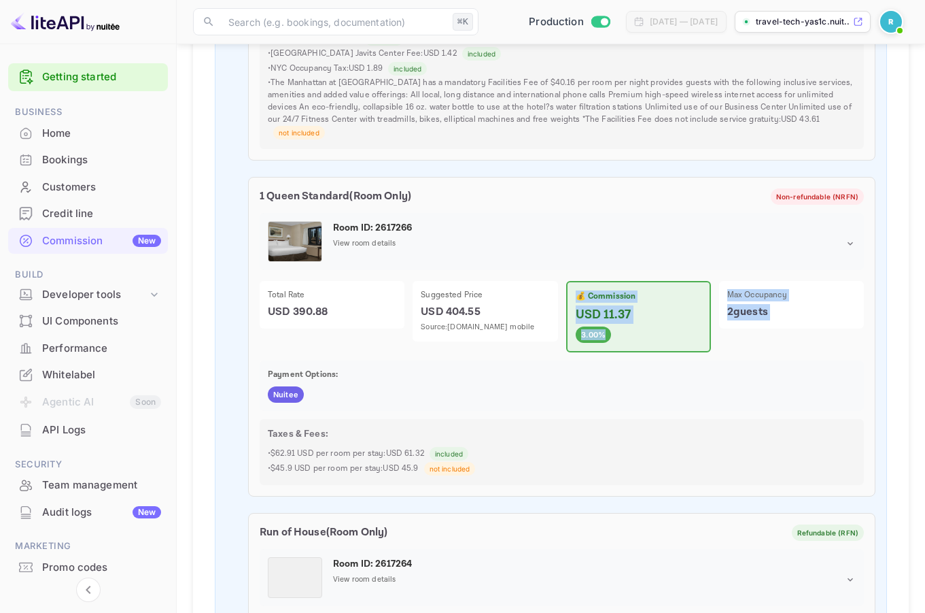
drag, startPoint x: 581, startPoint y: 278, endPoint x: 596, endPoint y: 349, distance: 72.3
click at [596, 349] on div "1 Queen Standard ( Room Only ) Non-refundable (NRFN) Room ID: 2617266 View room…" at bounding box center [562, 337] width 628 height 320
click at [596, 360] on div "Payment Options: Nuitee" at bounding box center [562, 385] width 604 height 50
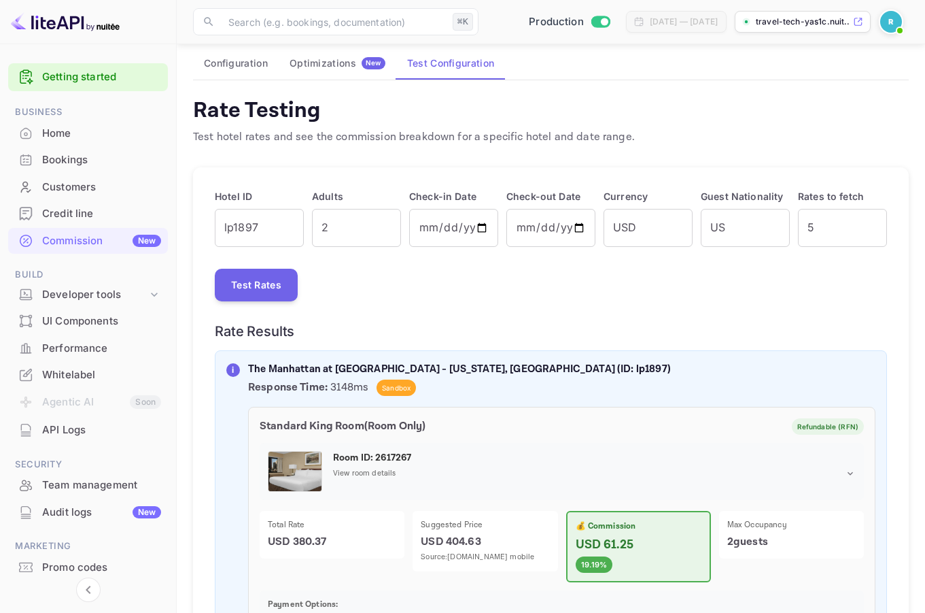
scroll to position [35, 0]
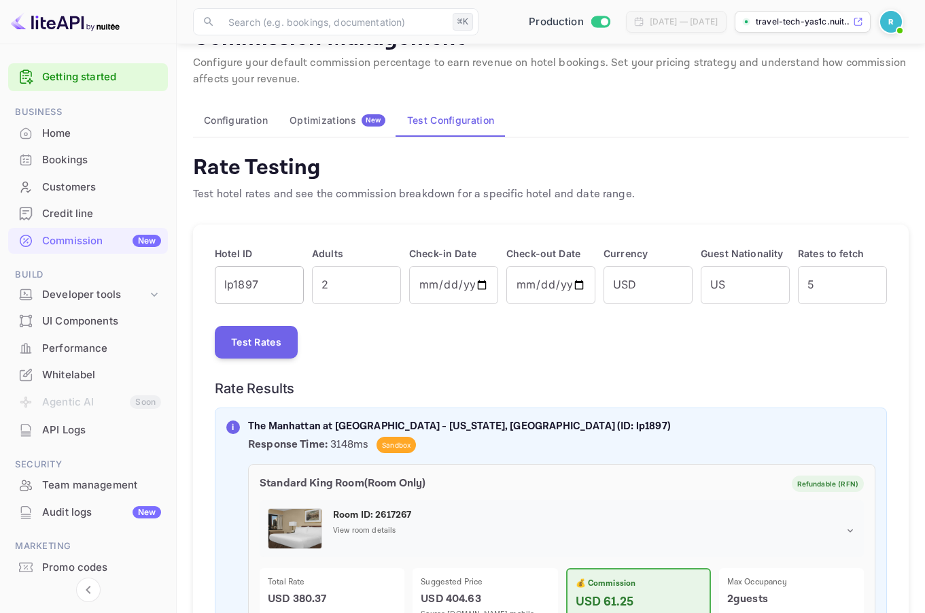
click at [265, 288] on input "lp1897" at bounding box center [259, 285] width 89 height 38
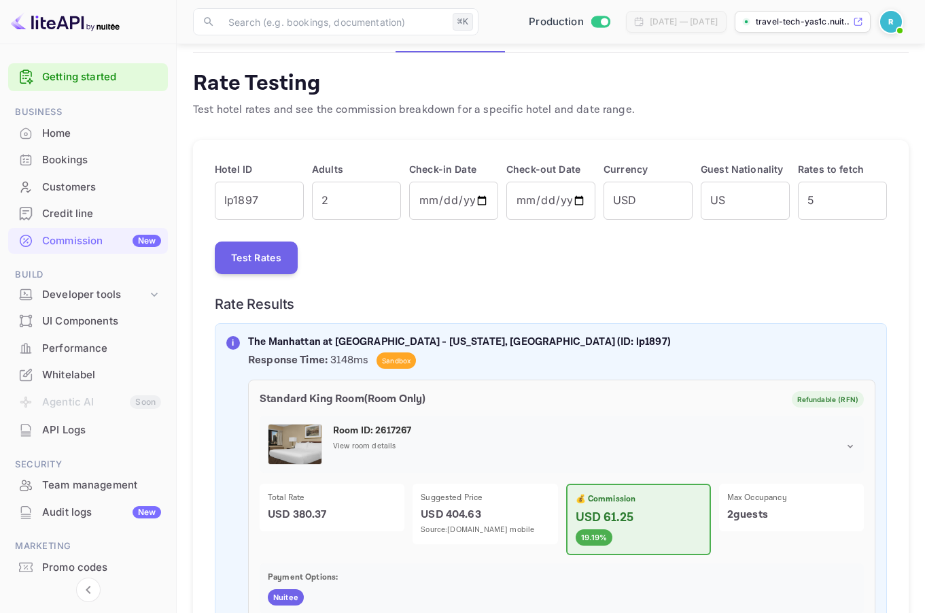
scroll to position [163, 0]
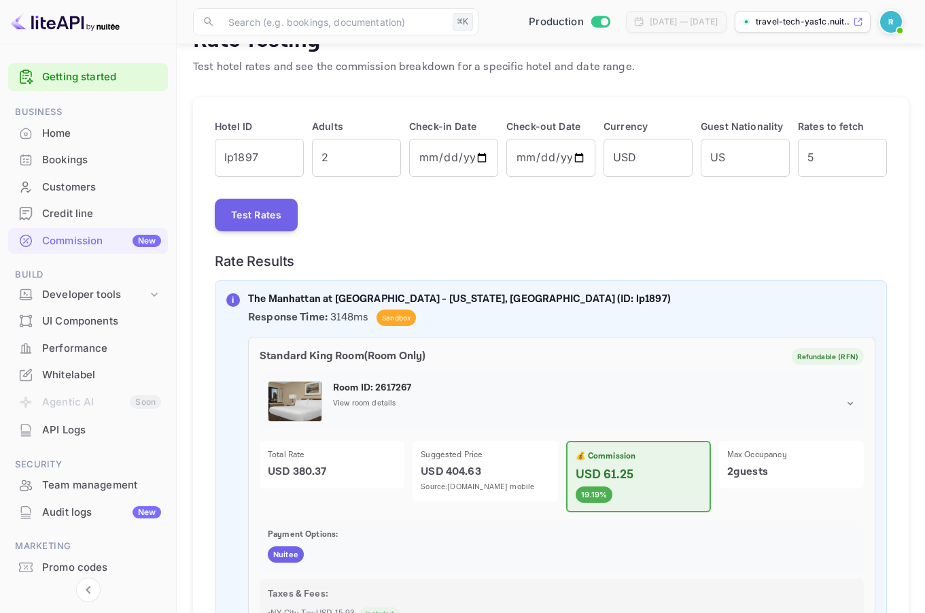
click at [511, 302] on p "The Manhattan at [GEOGRAPHIC_DATA] - [US_STATE], [GEOGRAPHIC_DATA] (ID: lp1897)" at bounding box center [562, 300] width 628 height 16
copy p "lp1897"
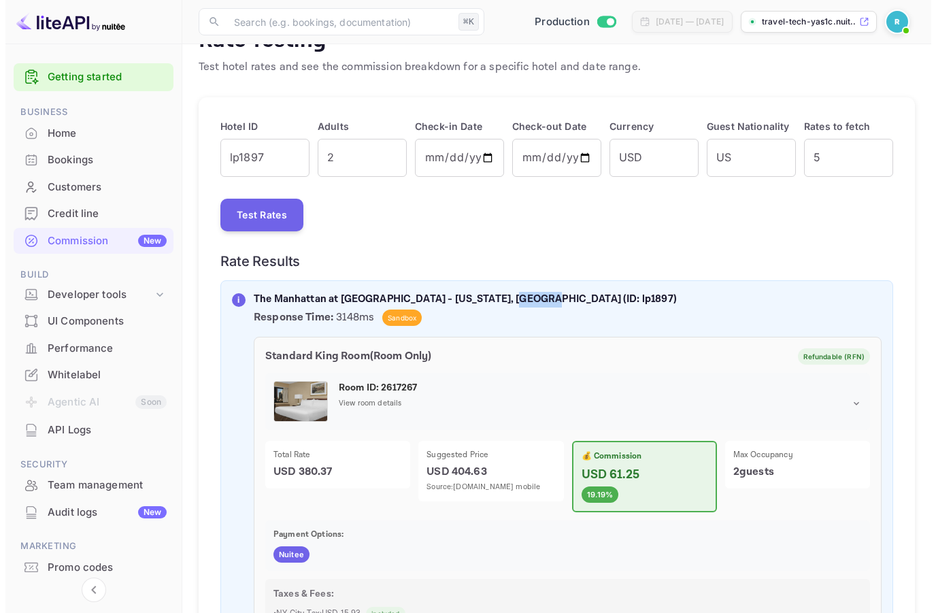
scroll to position [0, 0]
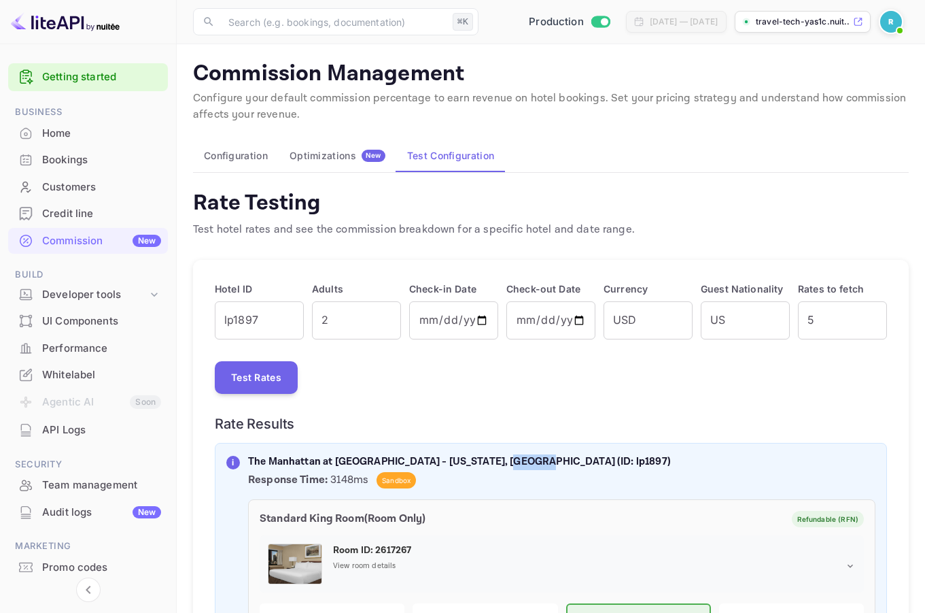
click at [353, 153] on div "Optimizations New" at bounding box center [338, 156] width 96 height 12
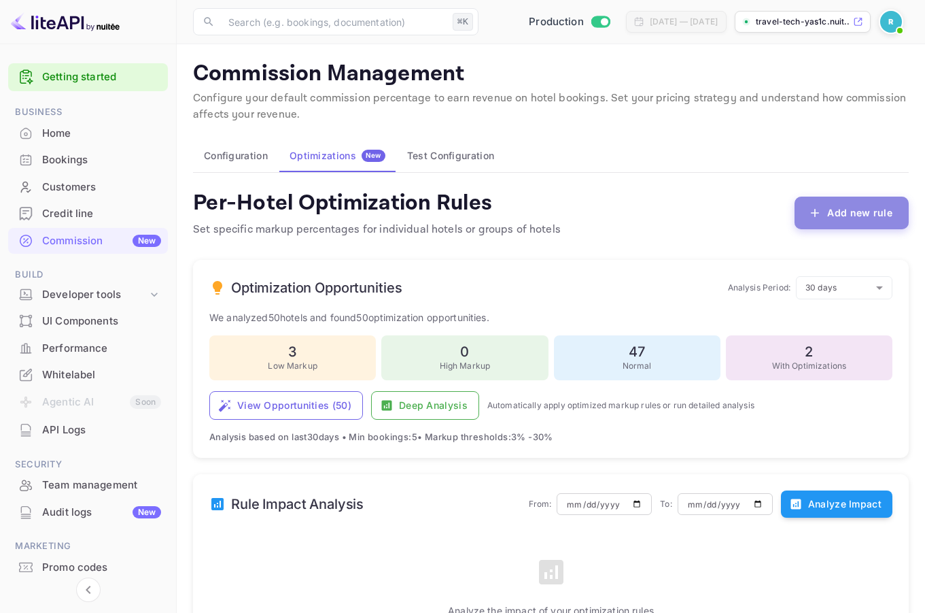
click at [857, 214] on button "Add new rule" at bounding box center [852, 213] width 114 height 33
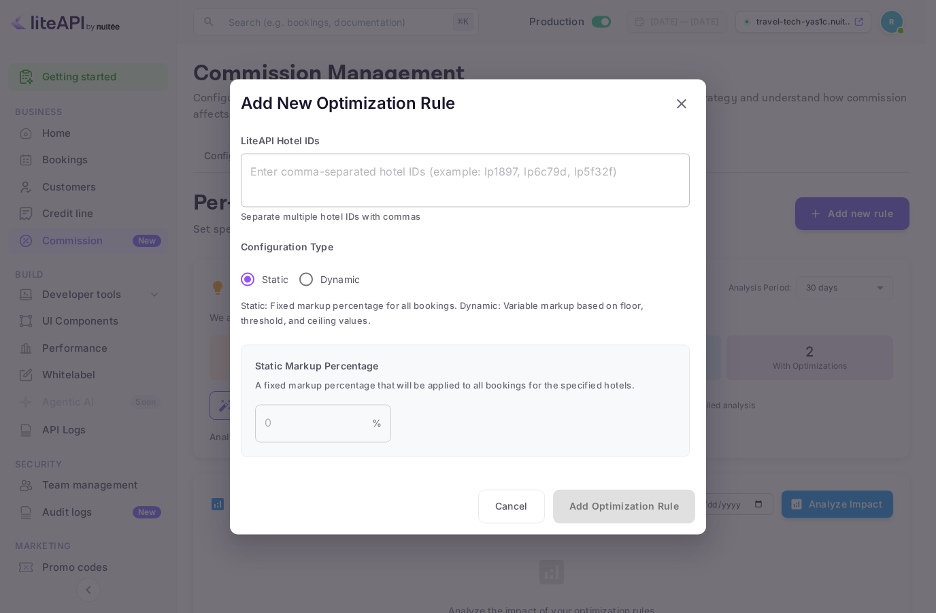
click at [384, 173] on textarea at bounding box center [465, 179] width 430 height 31
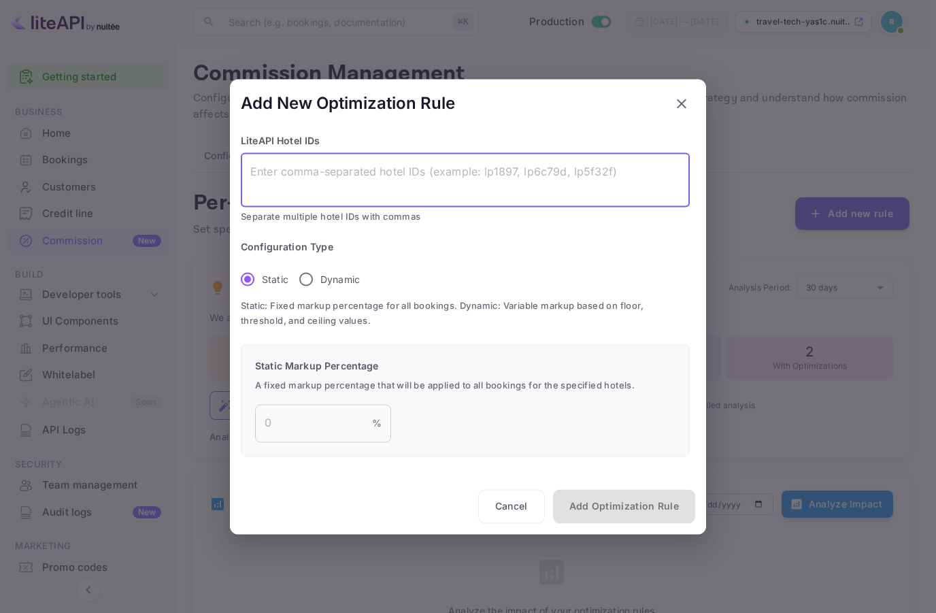
paste textarea "lp1897"
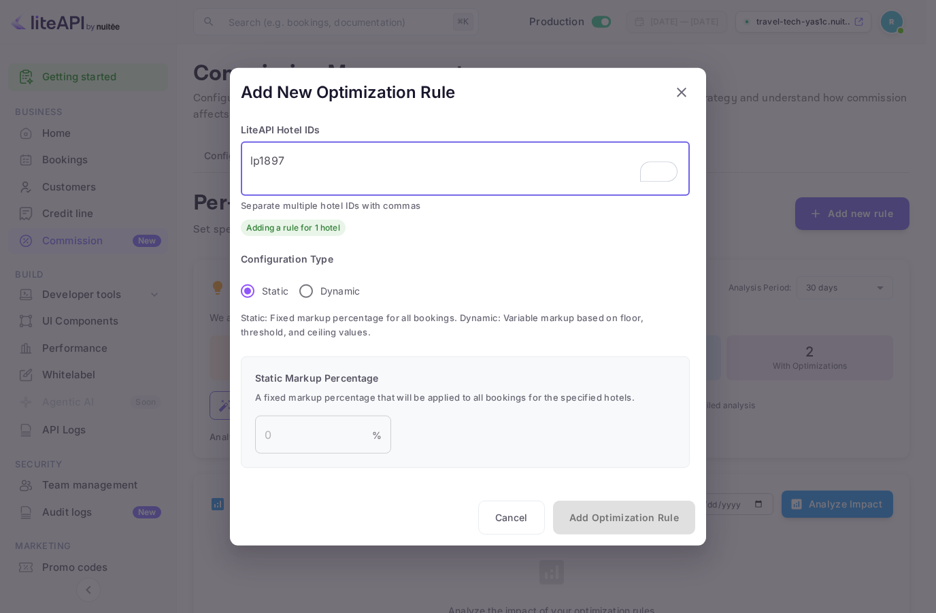
type textarea "lp1897"
click at [307, 281] on input "Dynamic" at bounding box center [306, 290] width 29 height 29
radio input "true"
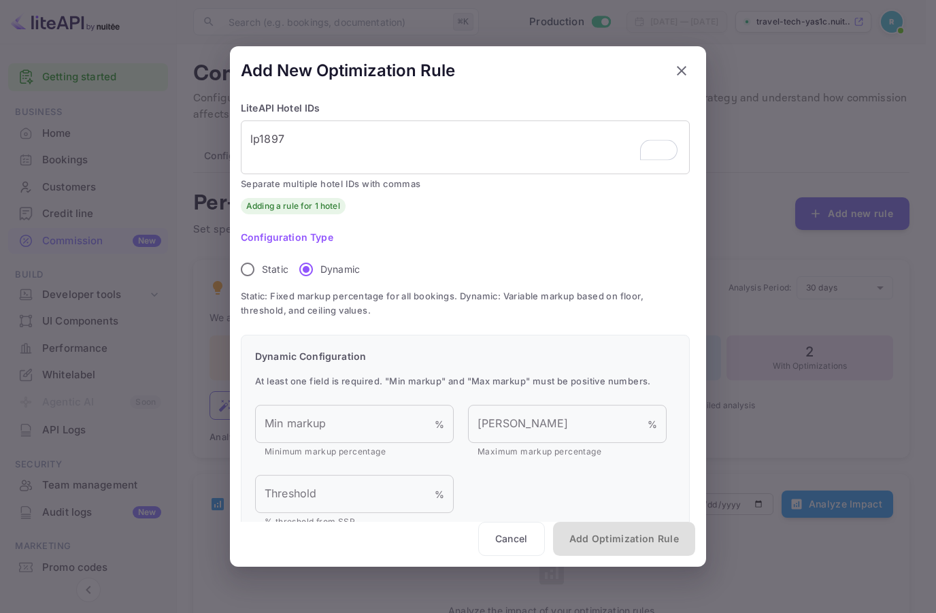
scroll to position [33, 0]
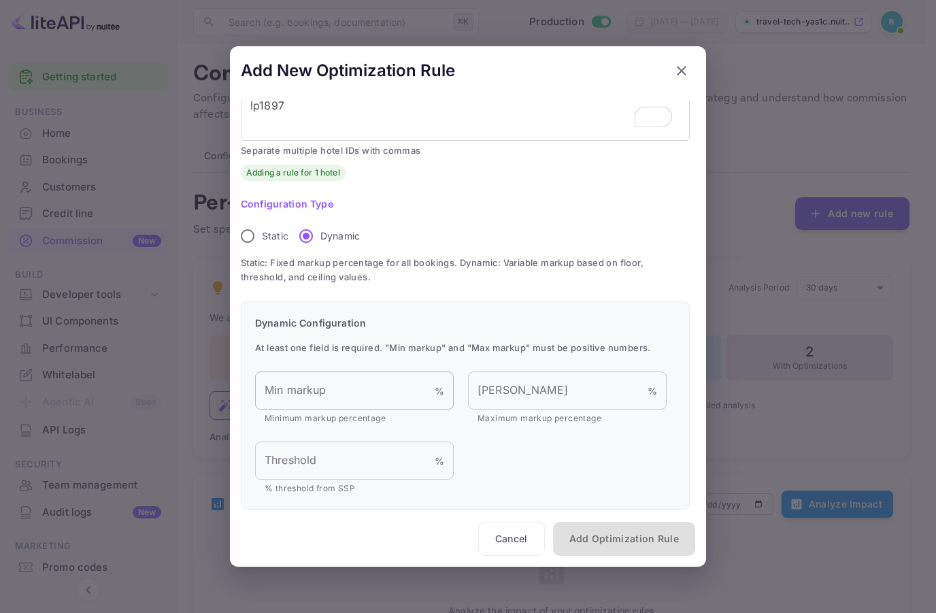
click at [324, 391] on input "Min markup" at bounding box center [345, 390] width 180 height 38
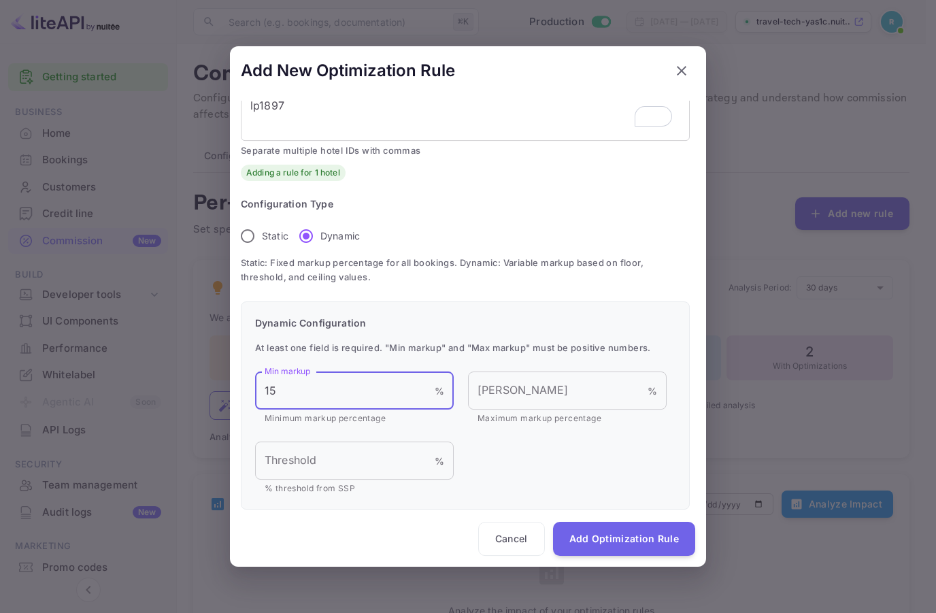
scroll to position [53, 0]
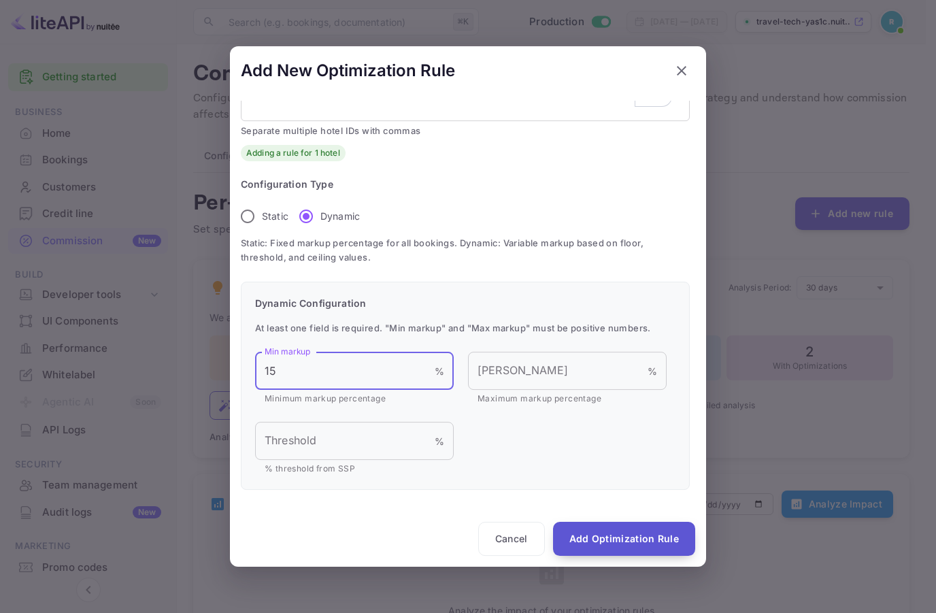
type input "15"
click at [579, 534] on button "Add Optimization Rule" at bounding box center [624, 539] width 142 height 34
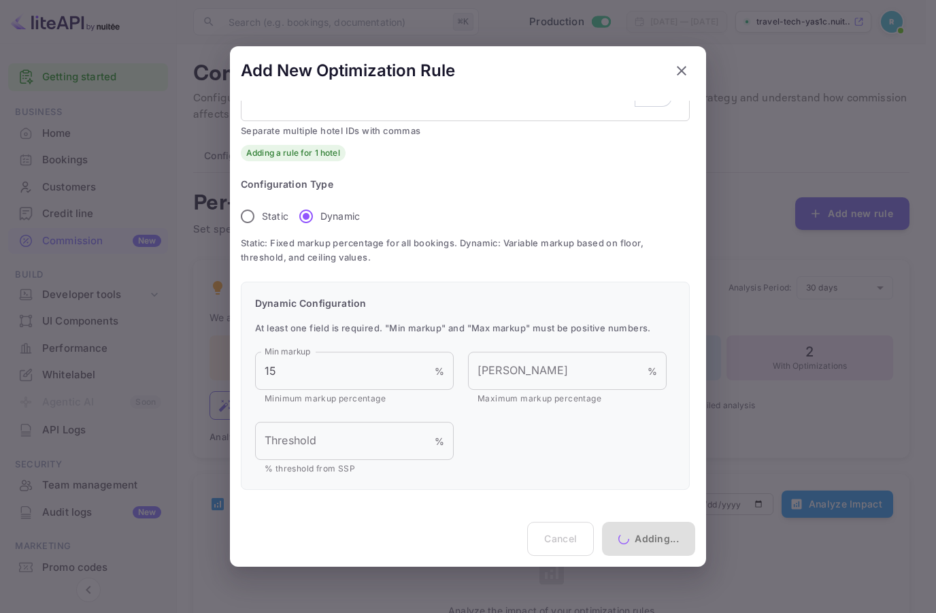
radio input "true"
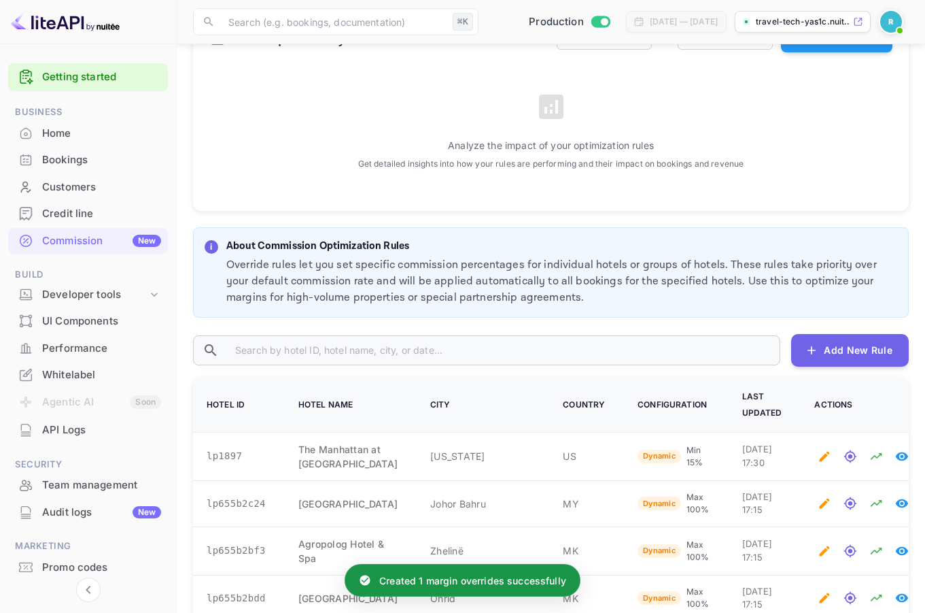
scroll to position [483, 0]
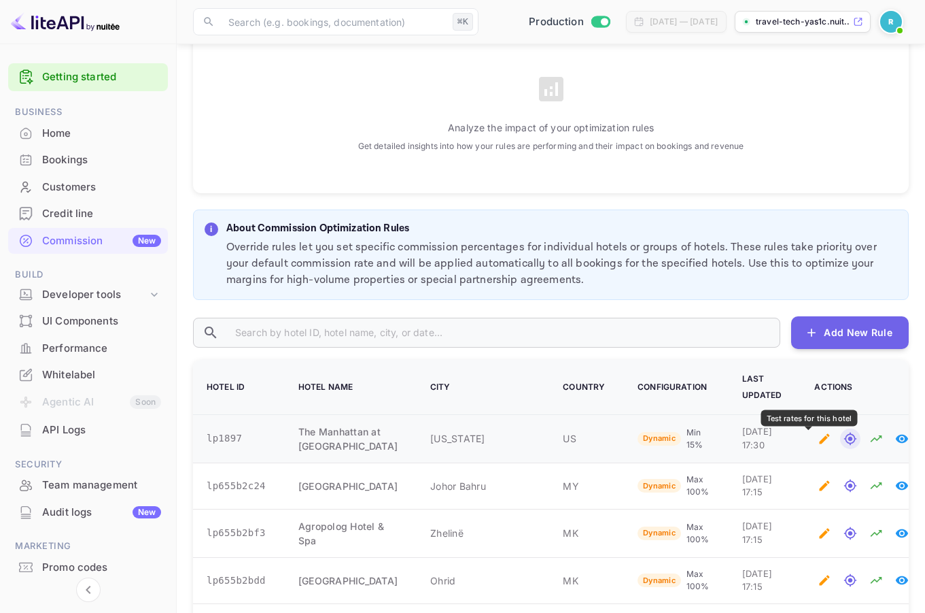
click at [844, 445] on icon "Test rates for this hotel" at bounding box center [851, 439] width 14 height 14
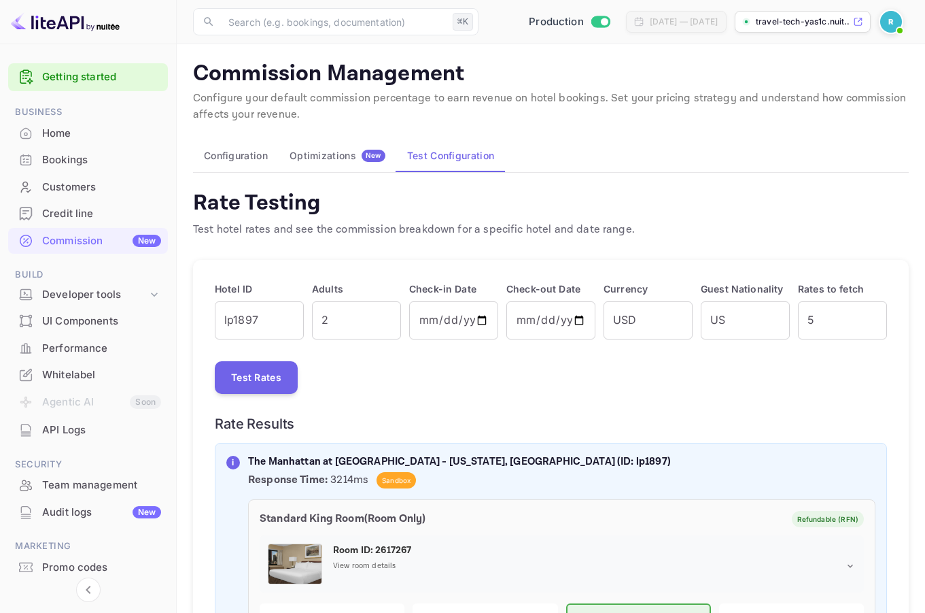
click at [200, 76] on p "Commission Management" at bounding box center [551, 74] width 716 height 27
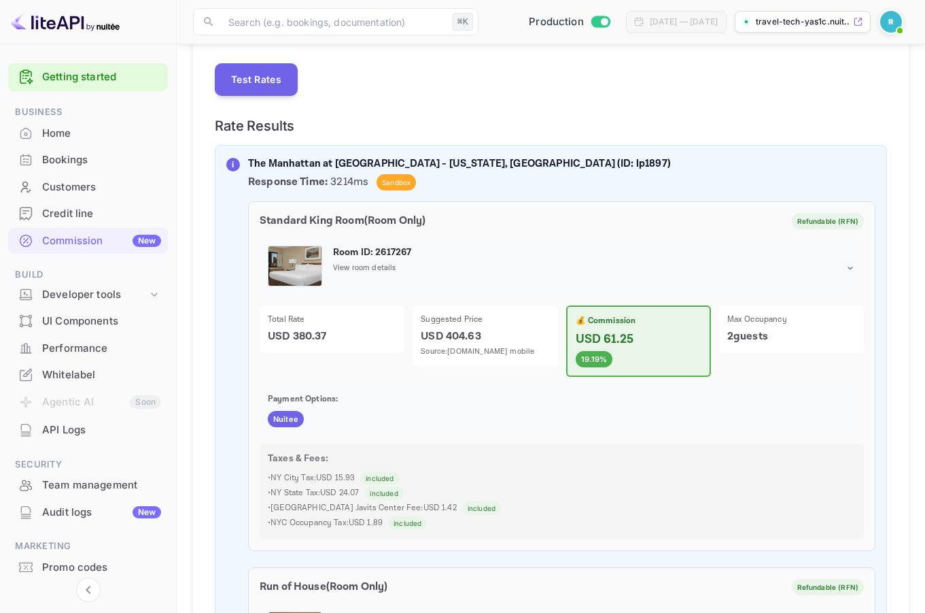
scroll to position [315, 0]
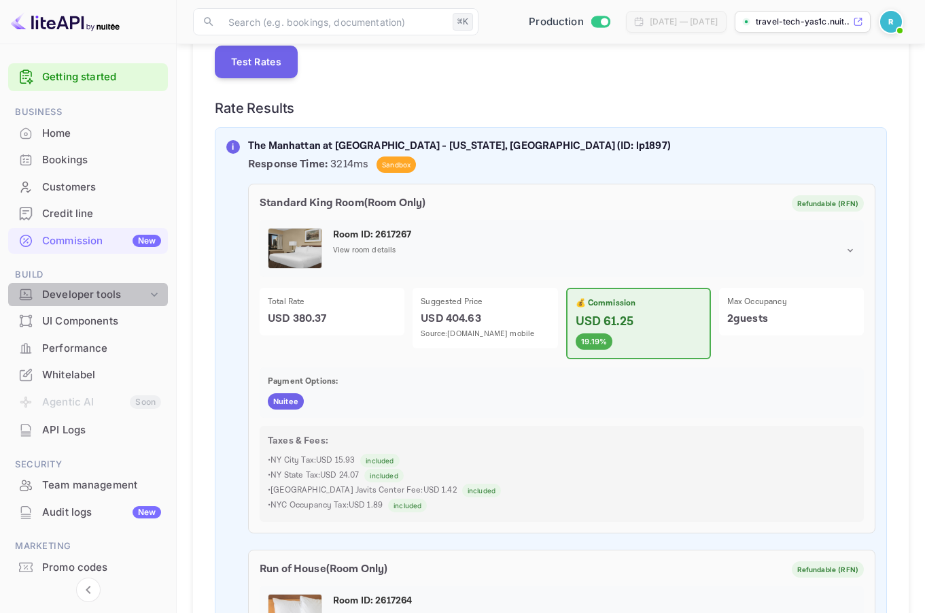
click at [142, 292] on div "Developer tools" at bounding box center [94, 295] width 105 height 16
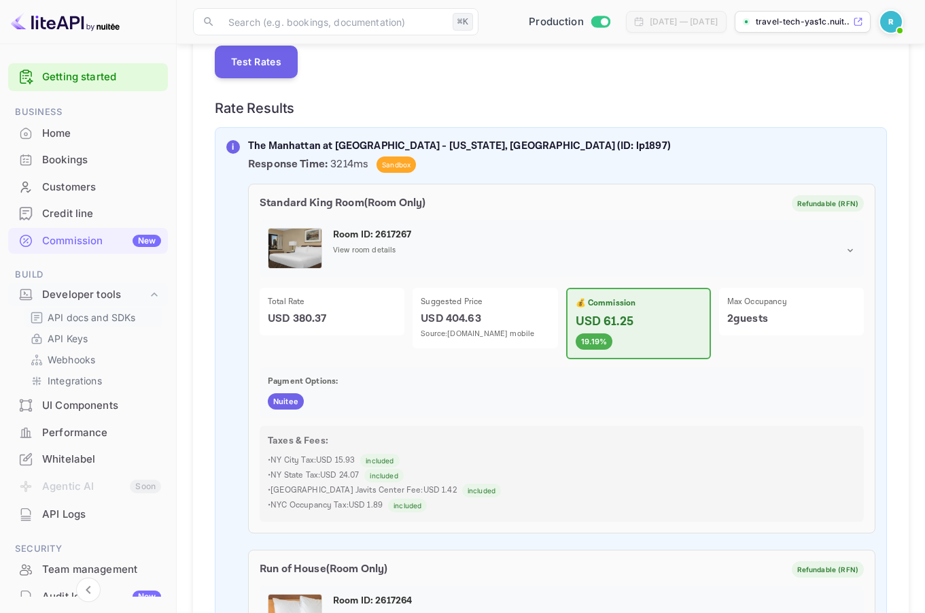
click at [99, 318] on p "API docs and SDKs" at bounding box center [92, 317] width 88 height 14
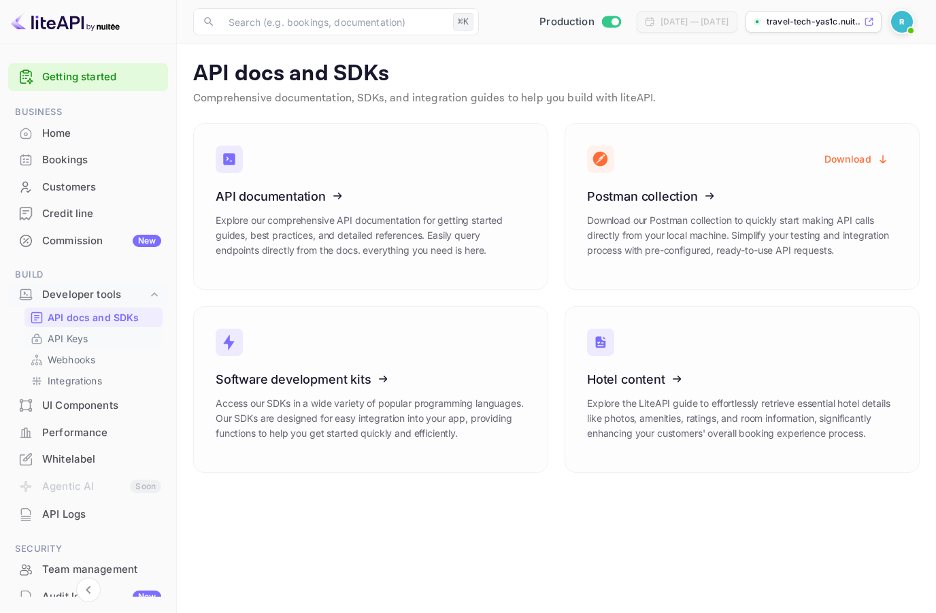
click at [75, 338] on p "API Keys" at bounding box center [68, 338] width 40 height 14
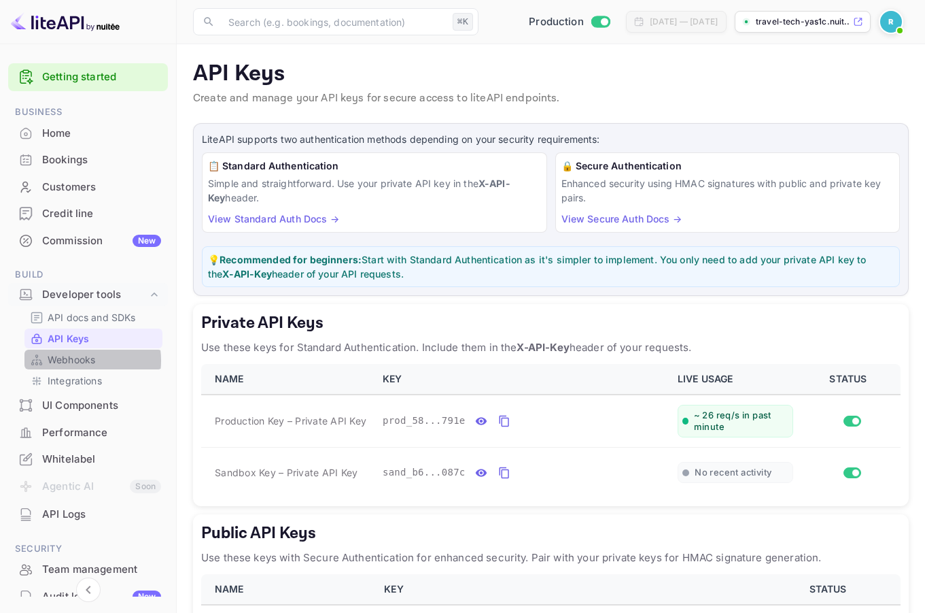
click at [76, 360] on p "Webhooks" at bounding box center [72, 359] width 48 height 14
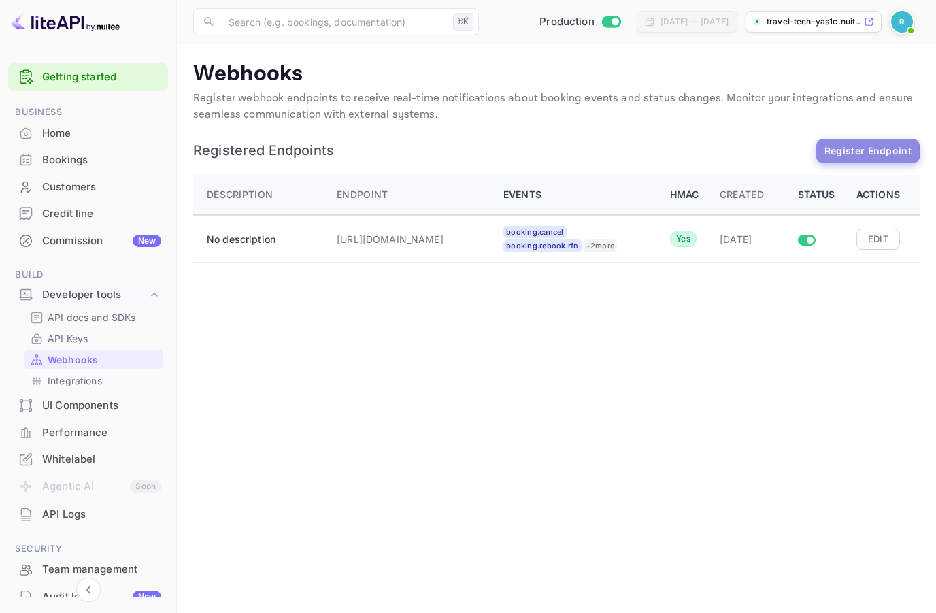
click at [865, 151] on button "Register Endpoint" at bounding box center [867, 151] width 103 height 24
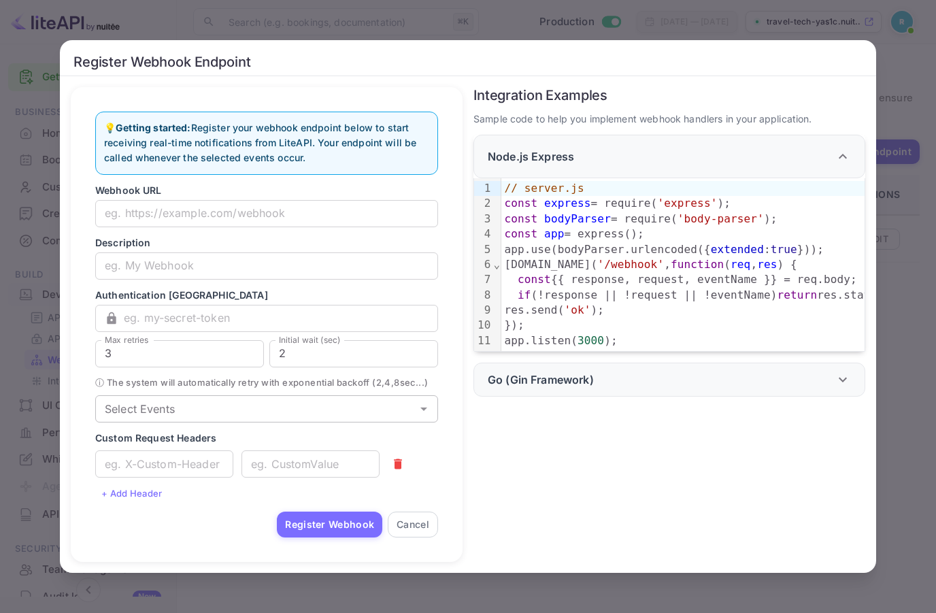
click at [190, 418] on input "Select Events" at bounding box center [255, 408] width 312 height 19
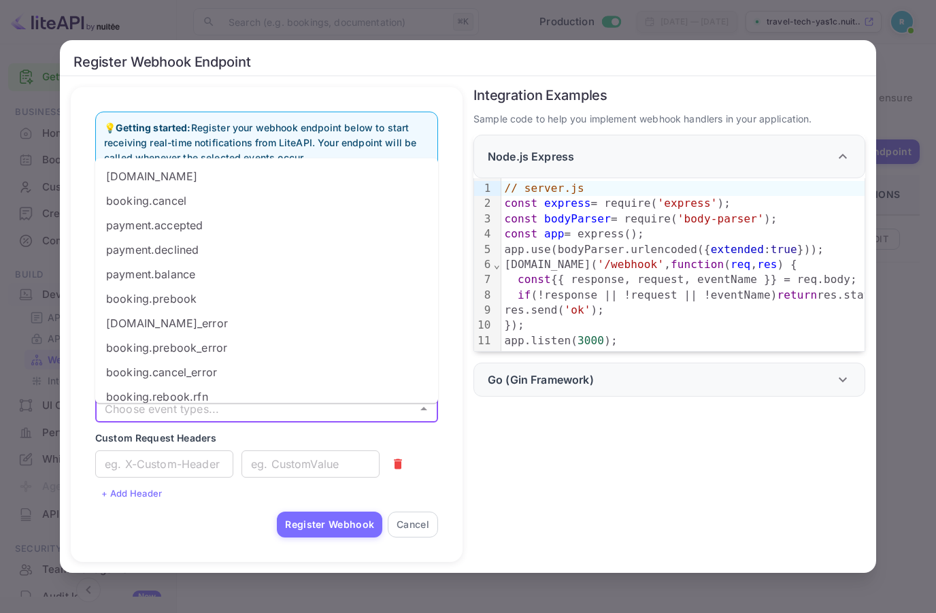
click at [523, 441] on div "Integration Examples Sample code to help you implement webhook handlers in your…" at bounding box center [663, 319] width 403 height 486
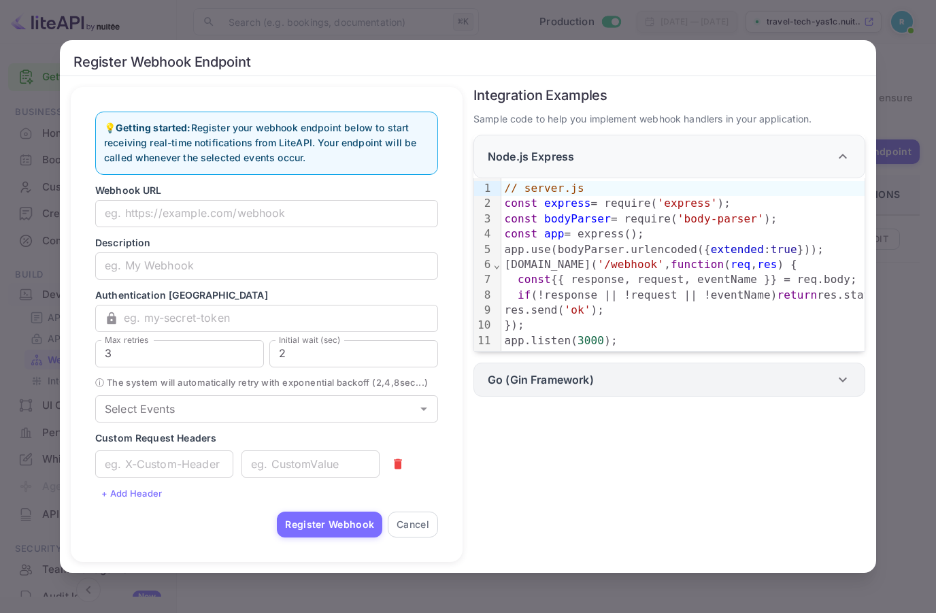
click at [609, 396] on div "Go (Gin Framework)" at bounding box center [669, 379] width 392 height 34
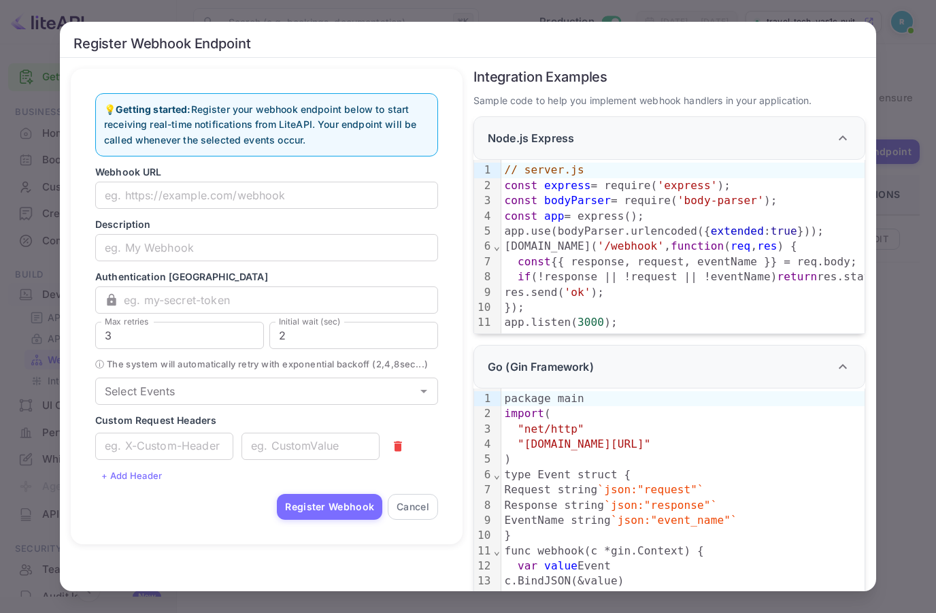
click at [43, 414] on div "Register Webhook Endpoint 💡 Getting started: Register your webhook endpoint bel…" at bounding box center [468, 306] width 936 height 613
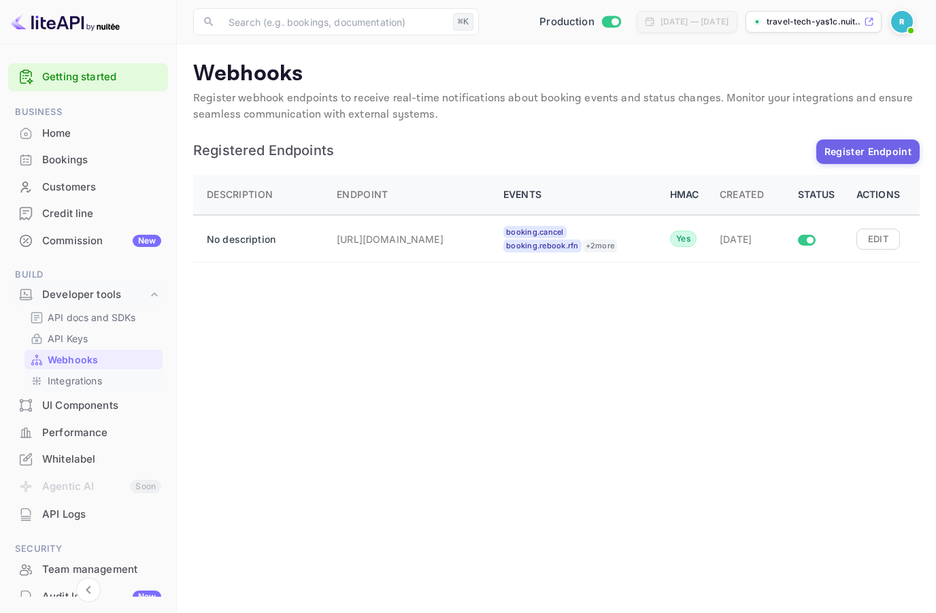
click at [53, 379] on p "Integrations" at bounding box center [75, 380] width 54 height 14
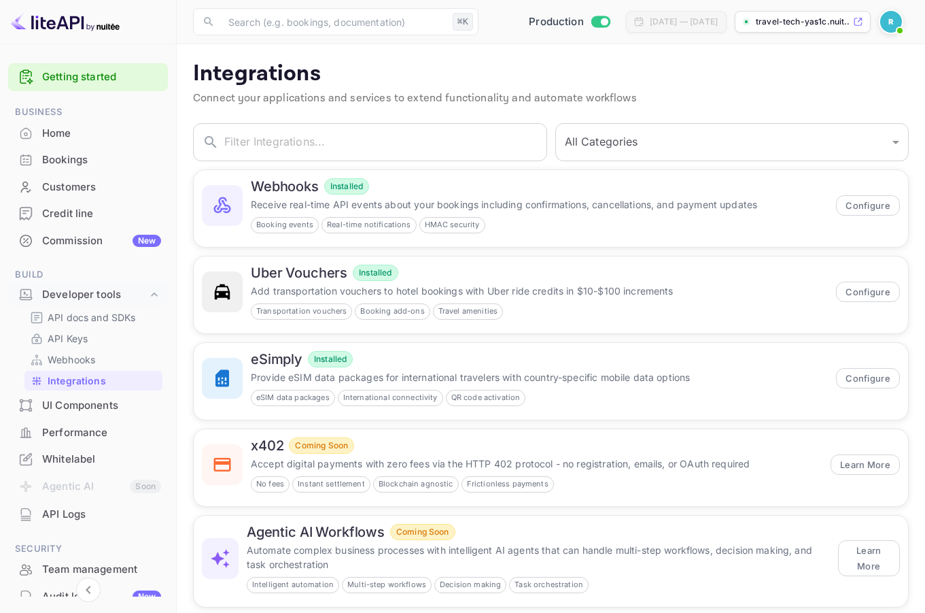
scroll to position [23, 0]
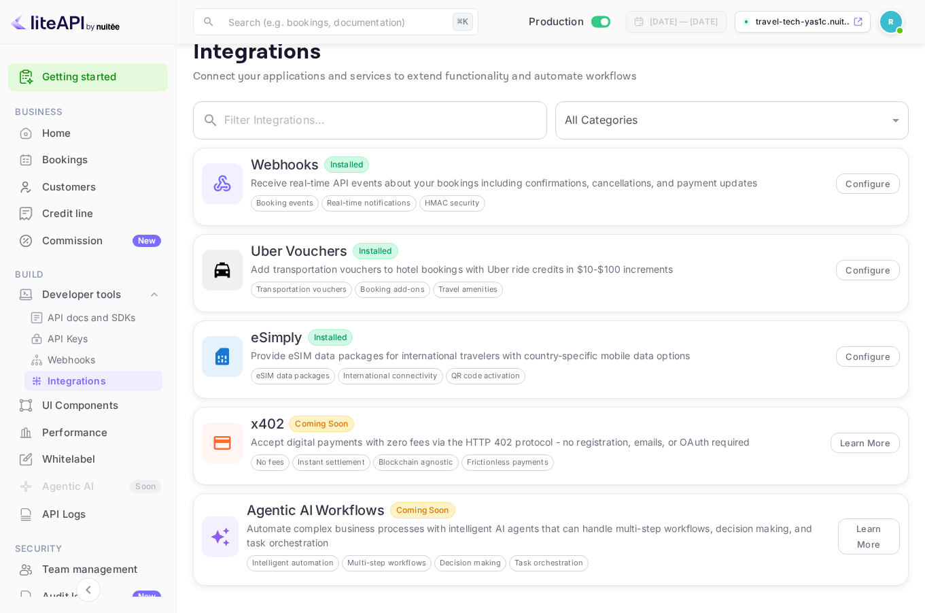
click at [69, 433] on div "Performance" at bounding box center [101, 433] width 119 height 16
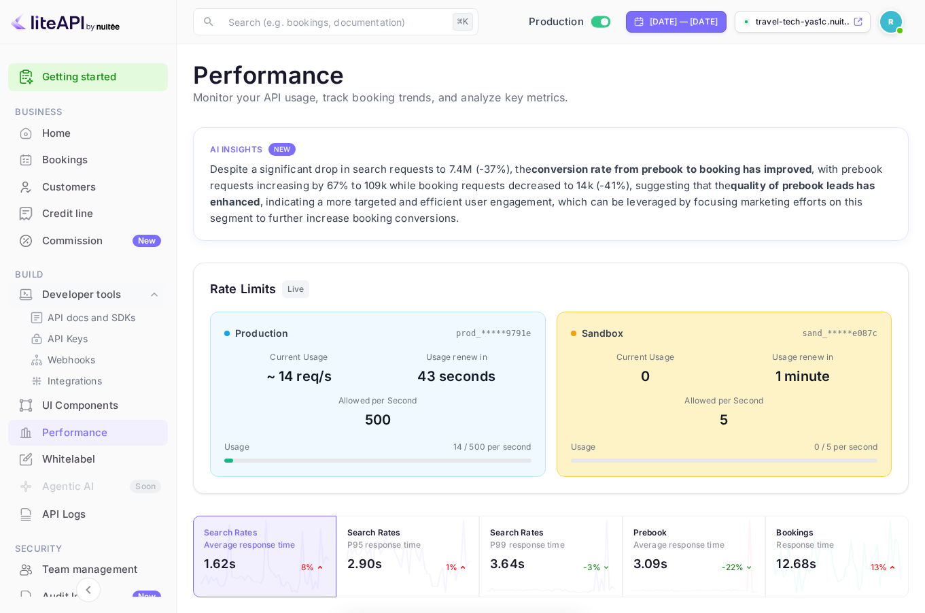
scroll to position [340, 706]
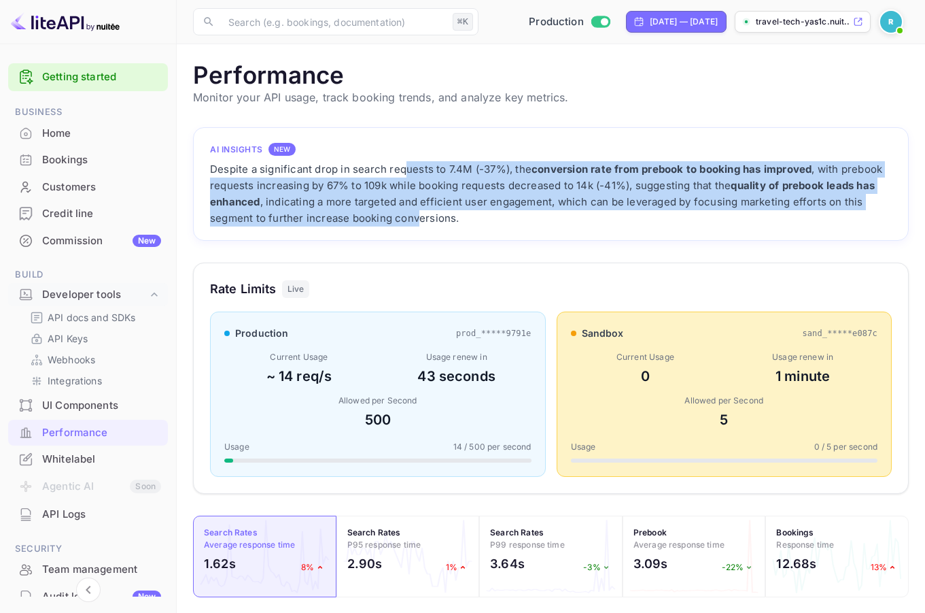
drag, startPoint x: 407, startPoint y: 169, endPoint x: 422, endPoint y: 234, distance: 66.3
click at [420, 230] on div "AI Insights NEW Despite a significant drop in search requests to 7.4M (-37%), t…" at bounding box center [551, 184] width 716 height 114
click at [443, 206] on div "Despite a significant drop in search requests to 7.4M (-37%), the conversion ra…" at bounding box center [551, 193] width 682 height 65
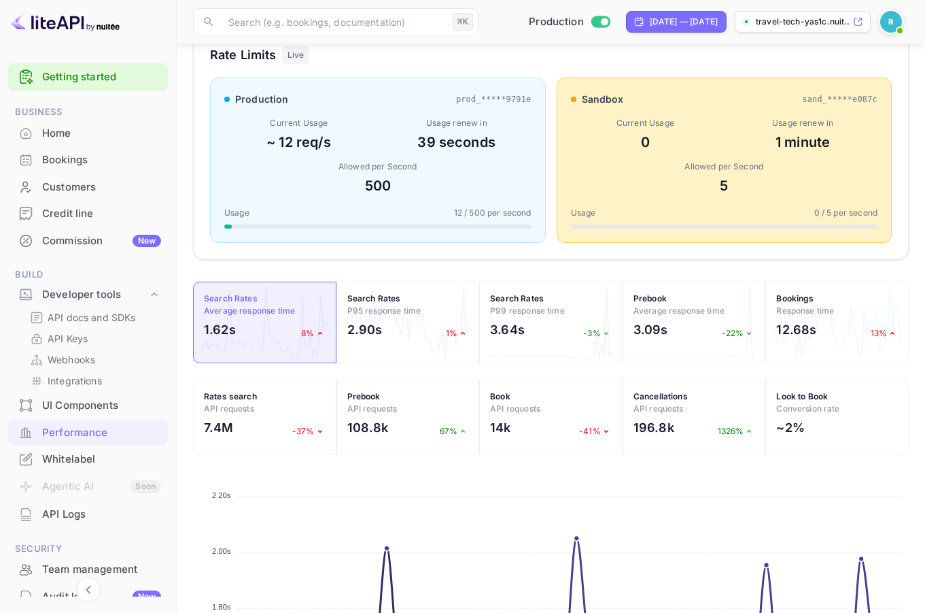
scroll to position [443, 0]
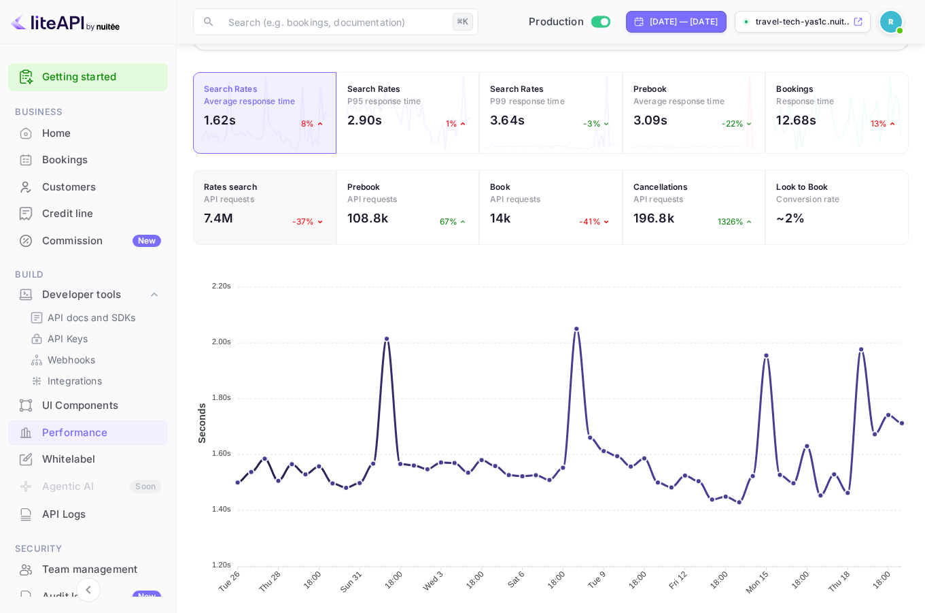
click at [254, 220] on div "7.4M -37%" at bounding box center [265, 221] width 122 height 25
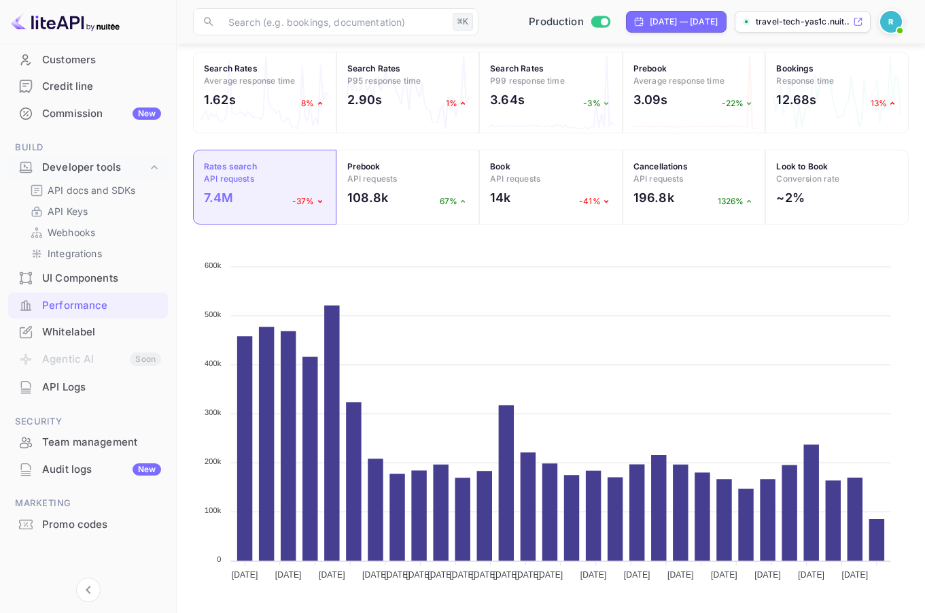
scroll to position [0, 0]
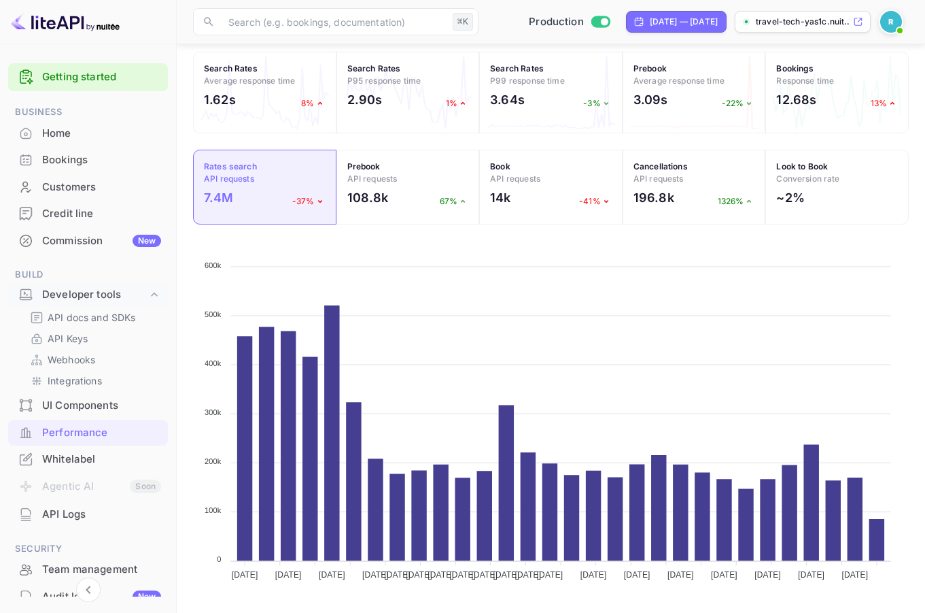
click at [887, 16] on img at bounding box center [892, 22] width 22 height 22
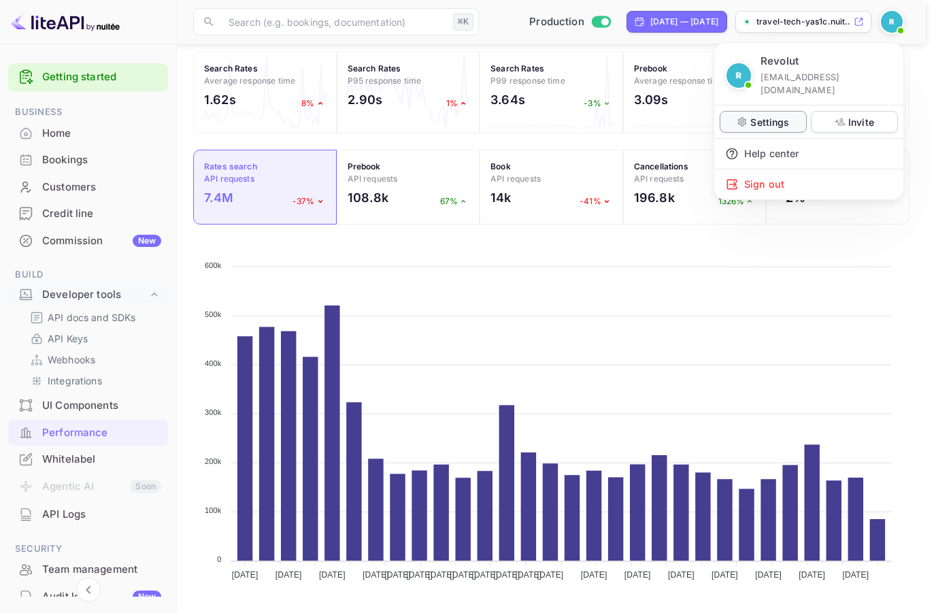
click at [779, 115] on p "Settings" at bounding box center [769, 122] width 39 height 14
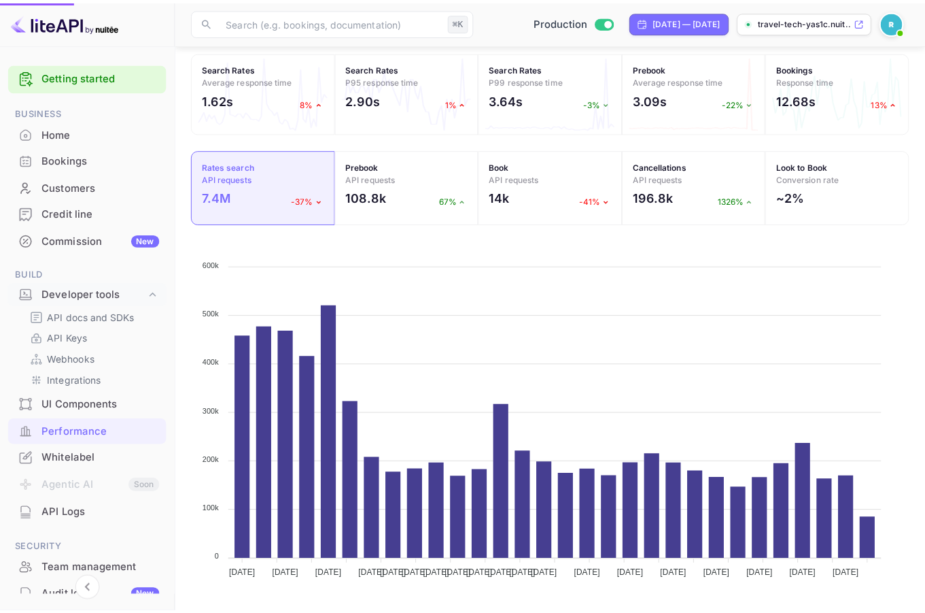
scroll to position [11, 11]
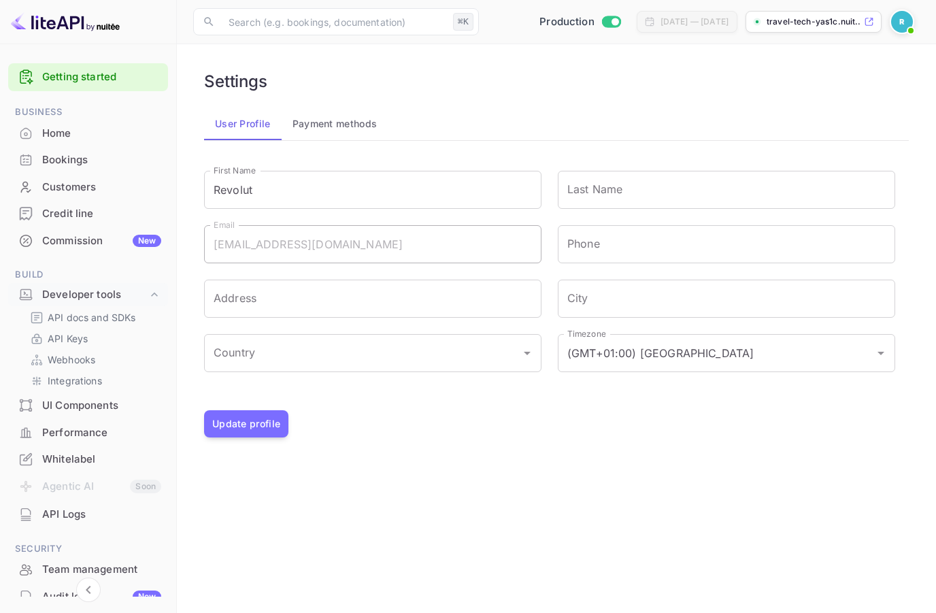
click at [335, 126] on button "Payment methods" at bounding box center [334, 123] width 107 height 33
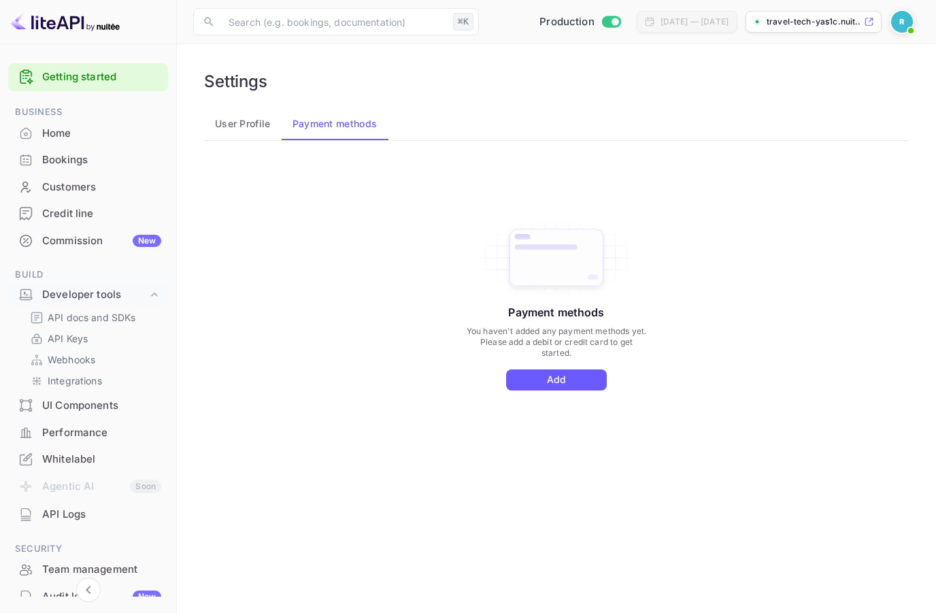
click at [551, 377] on button "Add" at bounding box center [556, 379] width 101 height 21
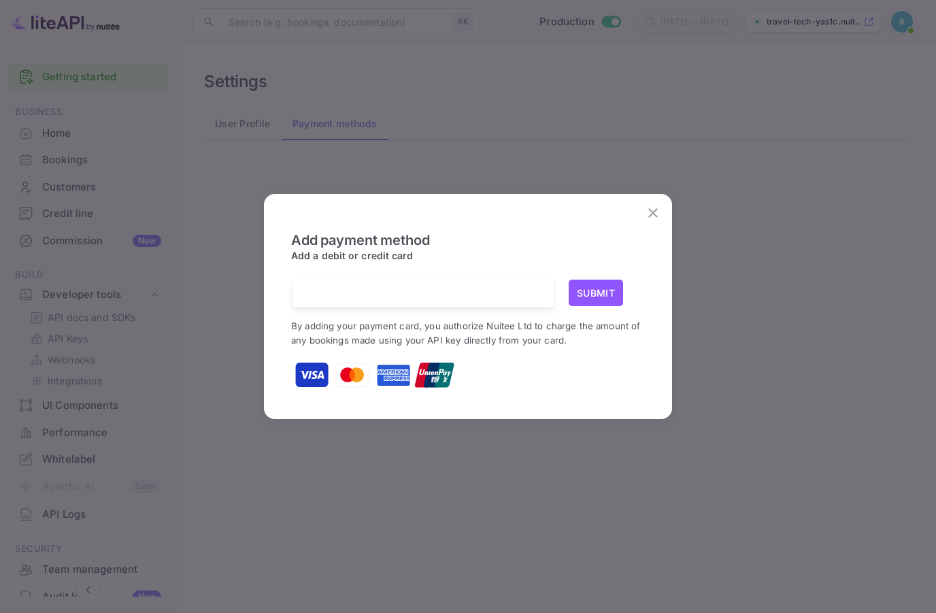
click at [332, 165] on div "Add payment method Add a debit or credit card Submit By adding your payment car…" at bounding box center [468, 306] width 936 height 613
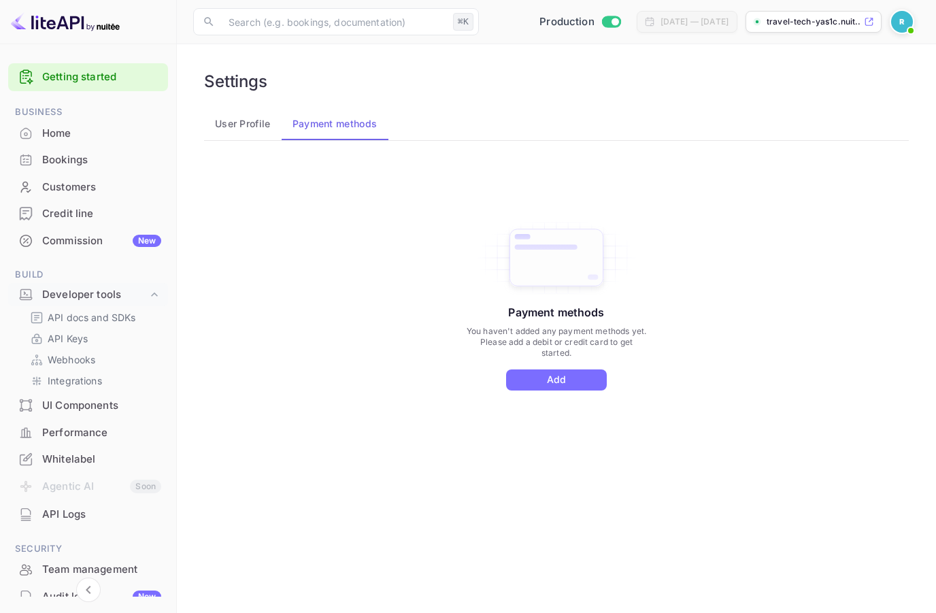
click at [904, 20] on img at bounding box center [902, 22] width 22 height 22
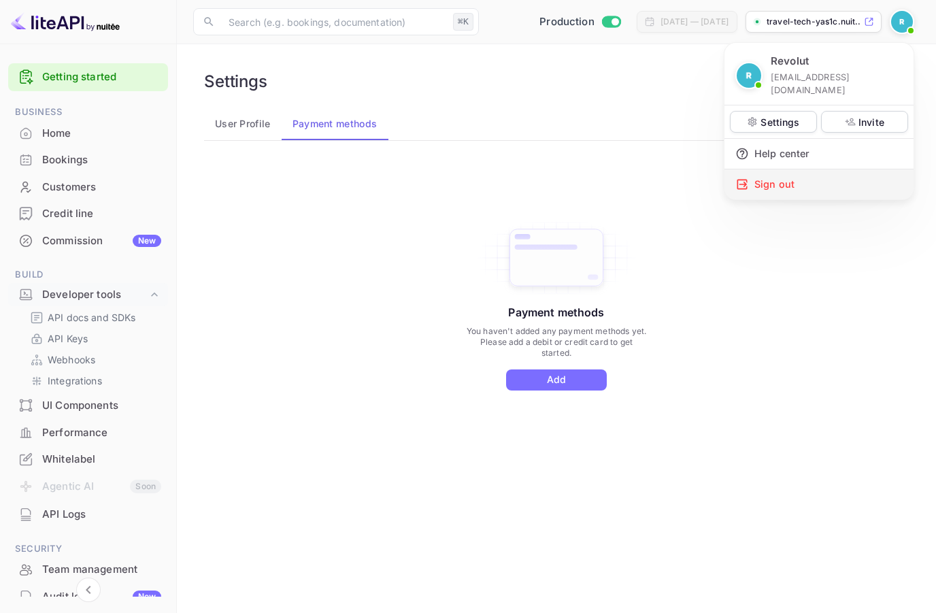
click at [758, 173] on div "Sign out" at bounding box center [818, 184] width 189 height 30
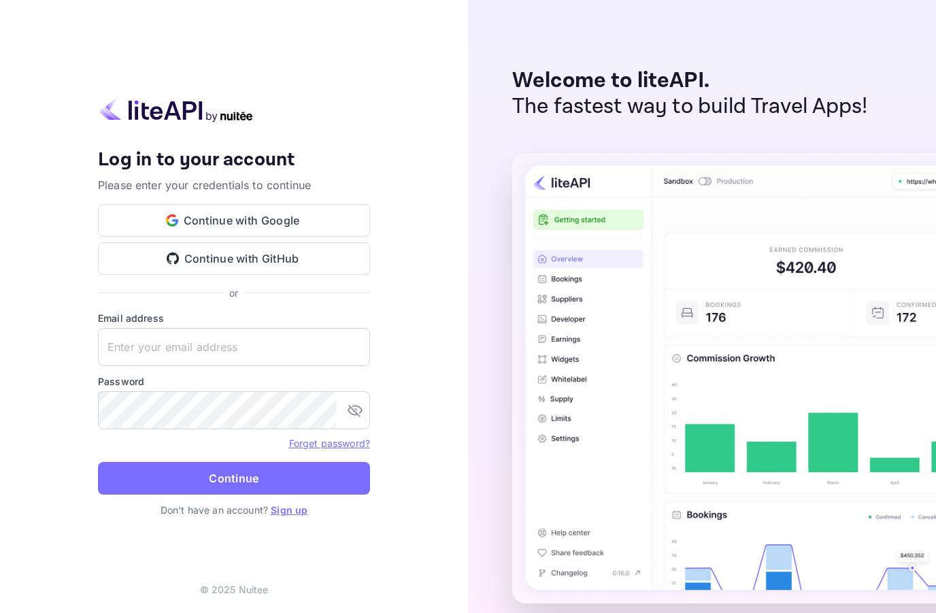
type input "[EMAIL_ADDRESS][DOMAIN_NAME]"
click at [200, 473] on button "Continue" at bounding box center [234, 478] width 272 height 33
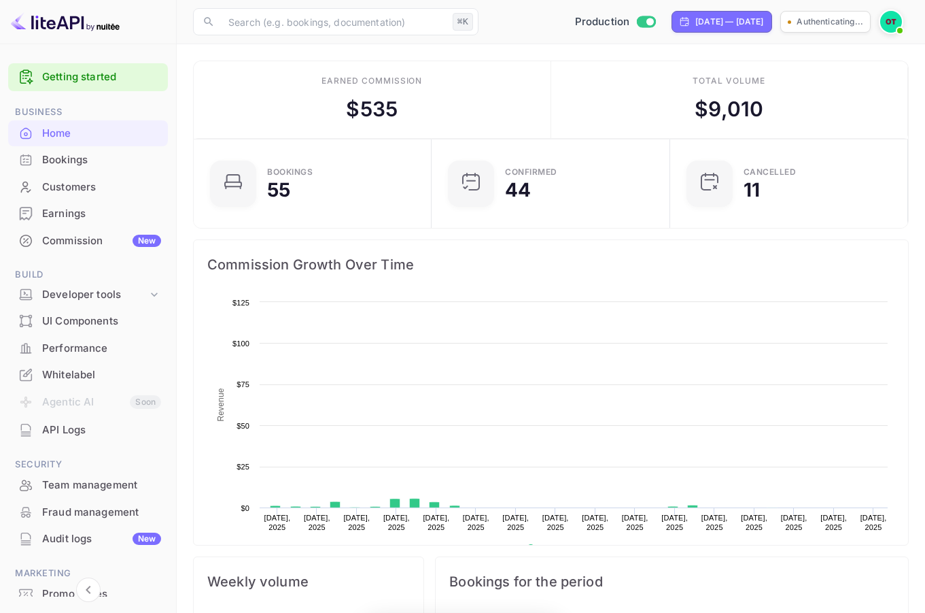
scroll to position [211, 220]
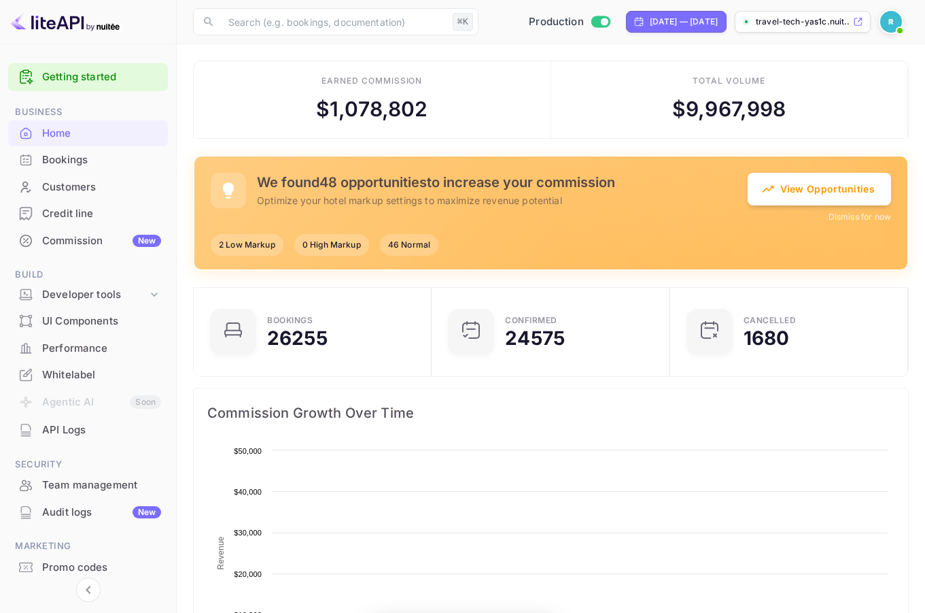
scroll to position [211, 220]
click at [41, 240] on div "Commission New" at bounding box center [88, 241] width 160 height 27
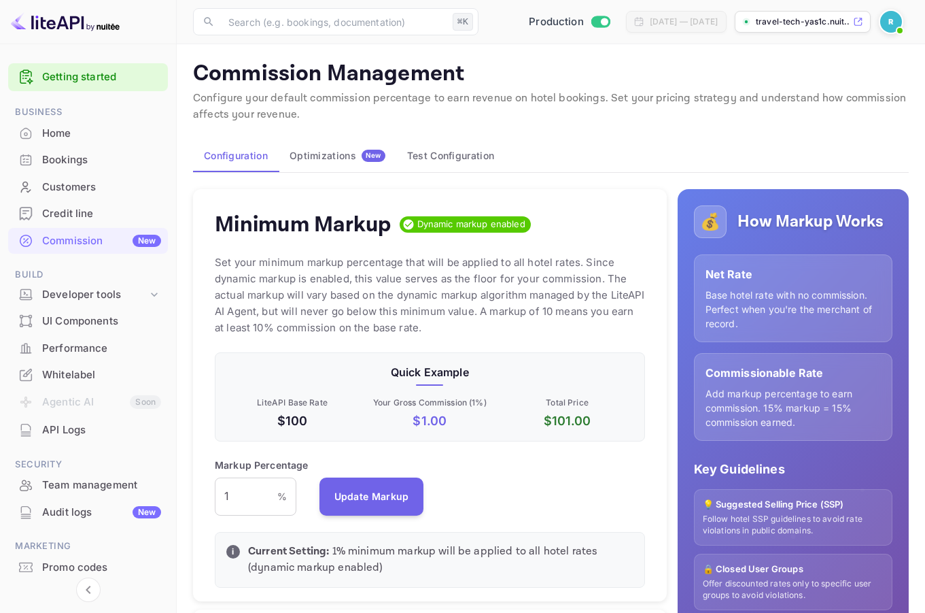
scroll to position [231, 420]
click at [308, 154] on div "Optimizations New" at bounding box center [338, 156] width 96 height 12
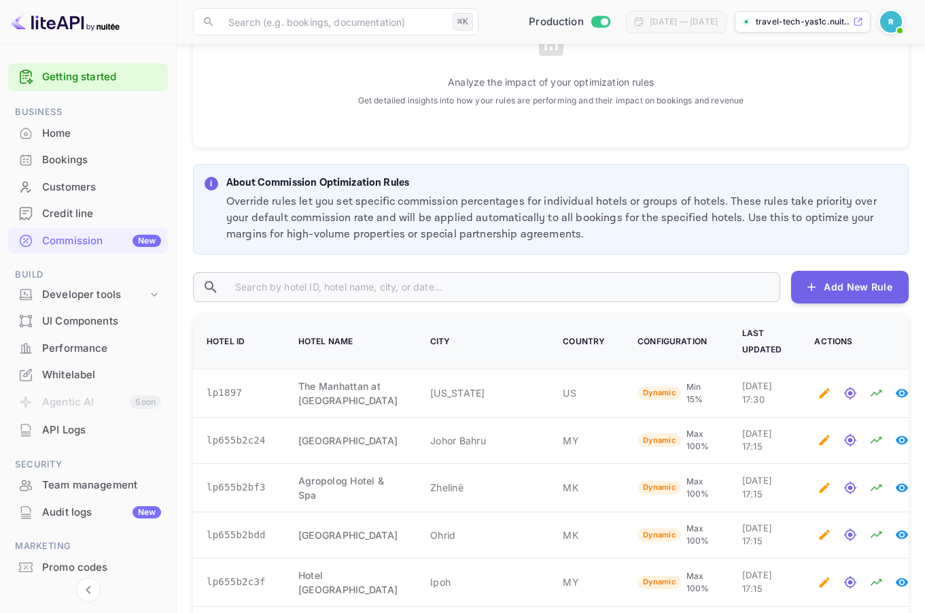
scroll to position [541, 0]
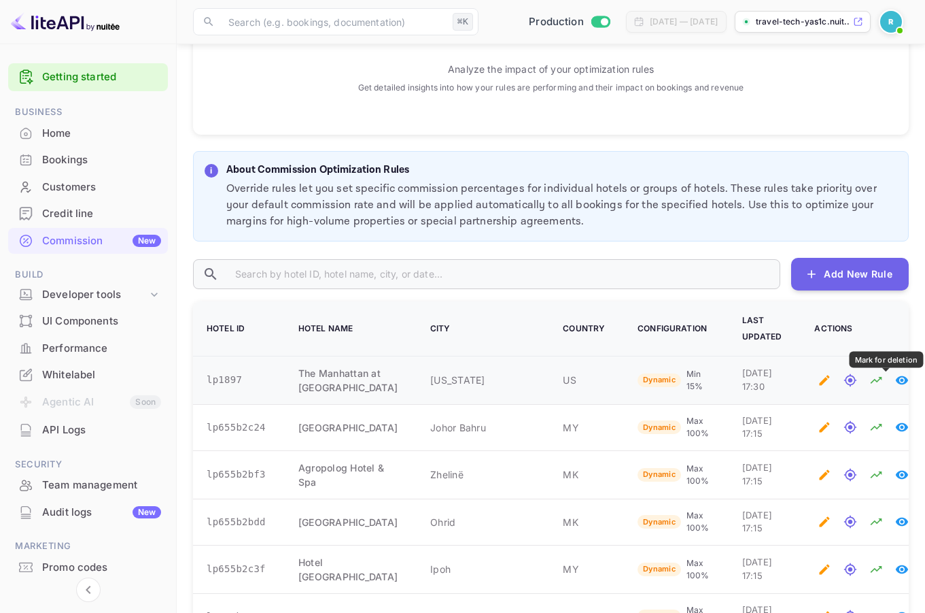
click at [918, 390] on button "Mark for deletion" at bounding box center [928, 380] width 20 height 20
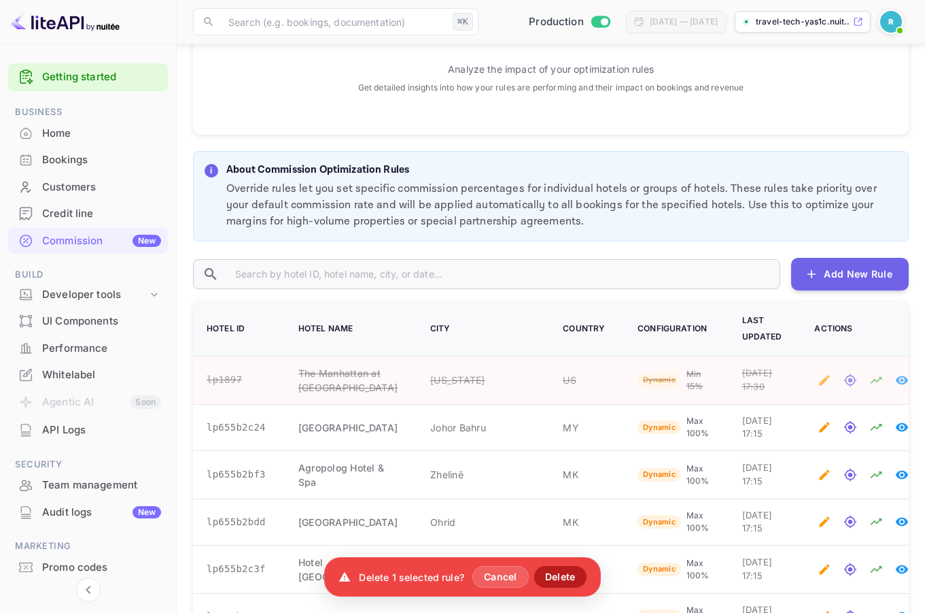
click at [548, 577] on button "Delete" at bounding box center [560, 577] width 52 height 22
